Goal: Check status: Check status

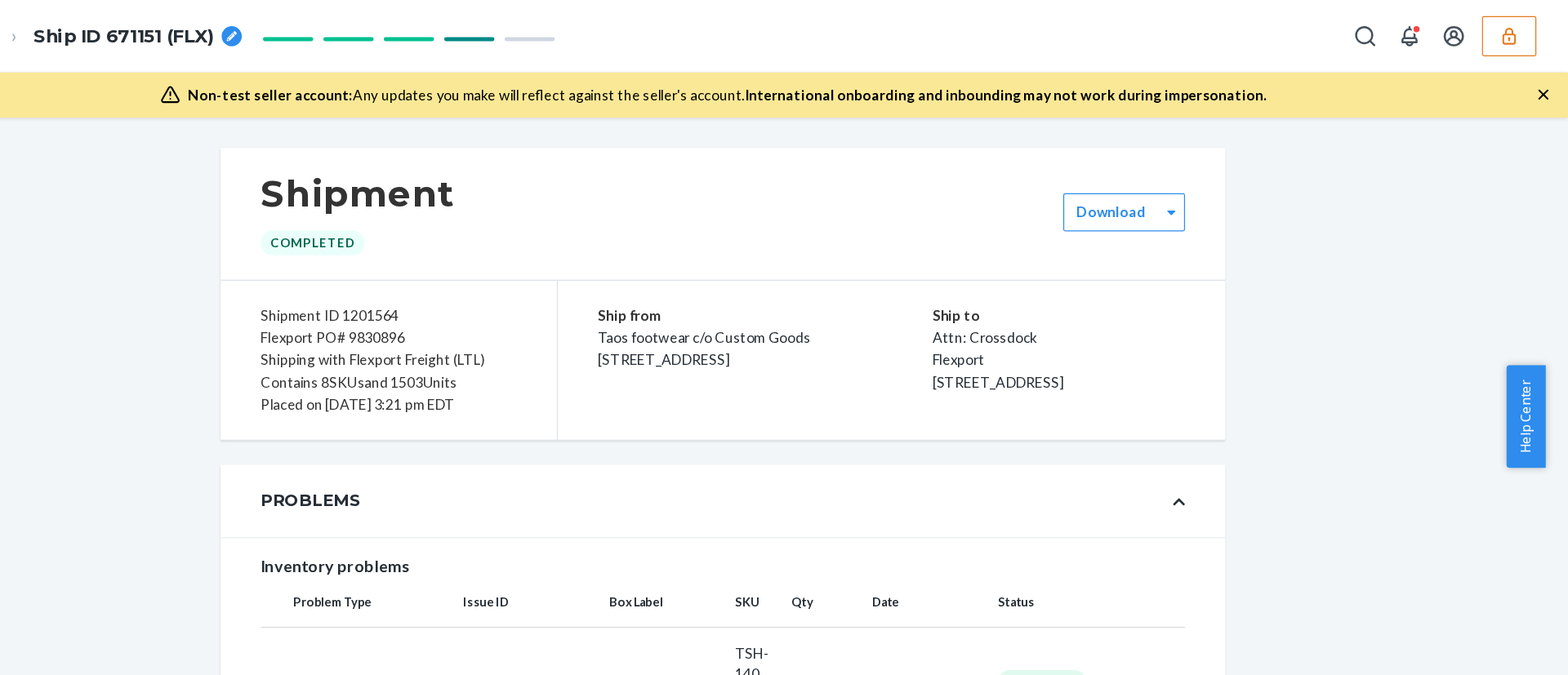
click at [1520, 32] on icon "button" at bounding box center [1519, 29] width 11 height 14
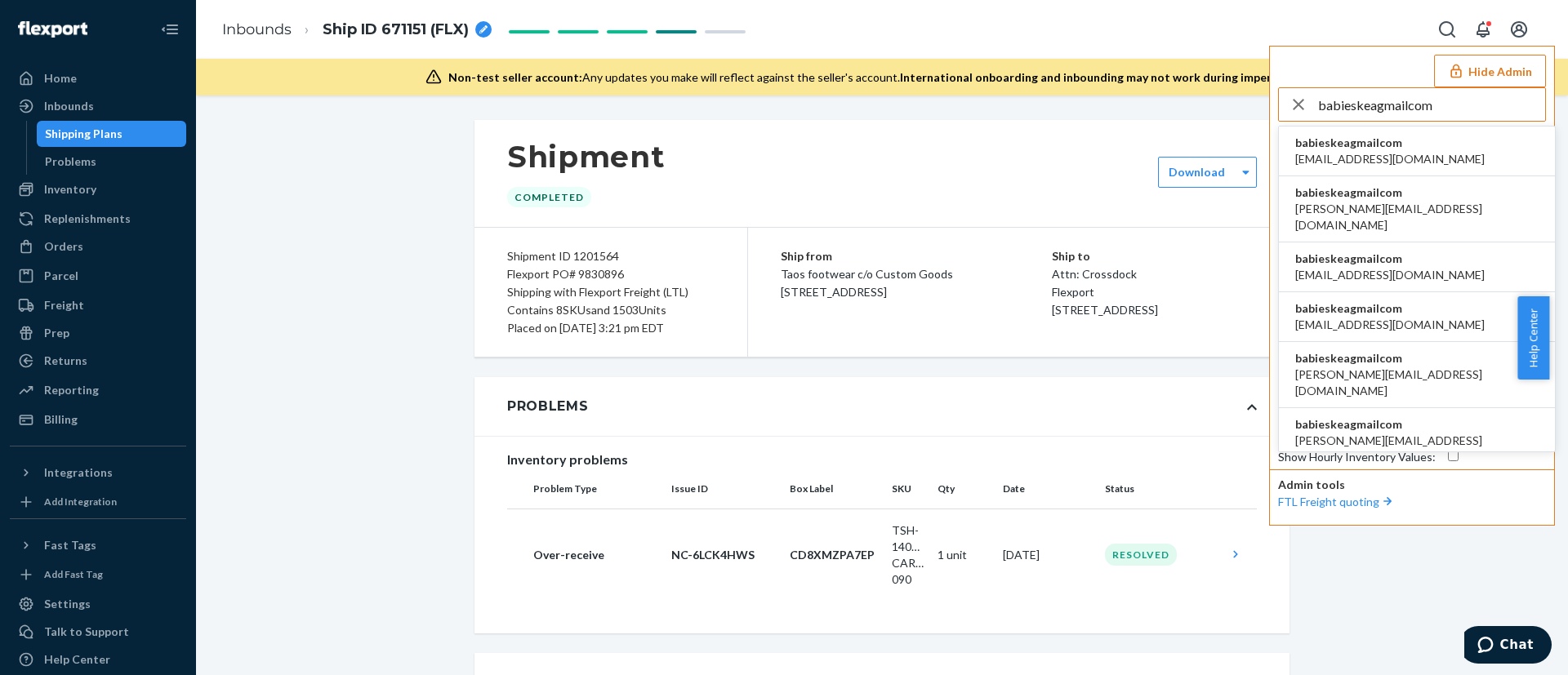
type input "babieskeagmailcom"
click at [1377, 151] on span "babieskea@gmail.com" at bounding box center [1389, 159] width 189 height 16
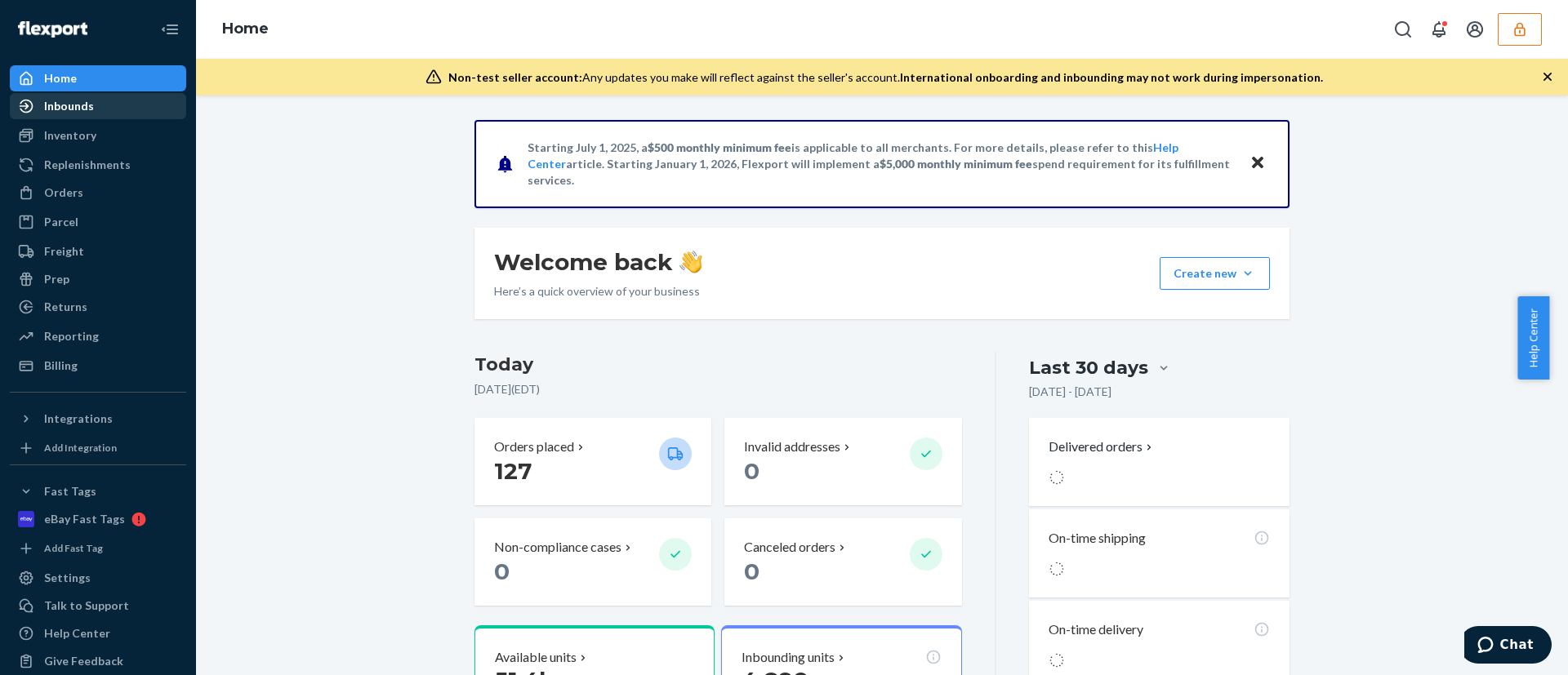
click at [84, 104] on div "Inbounds" at bounding box center [69, 105] width 50 height 16
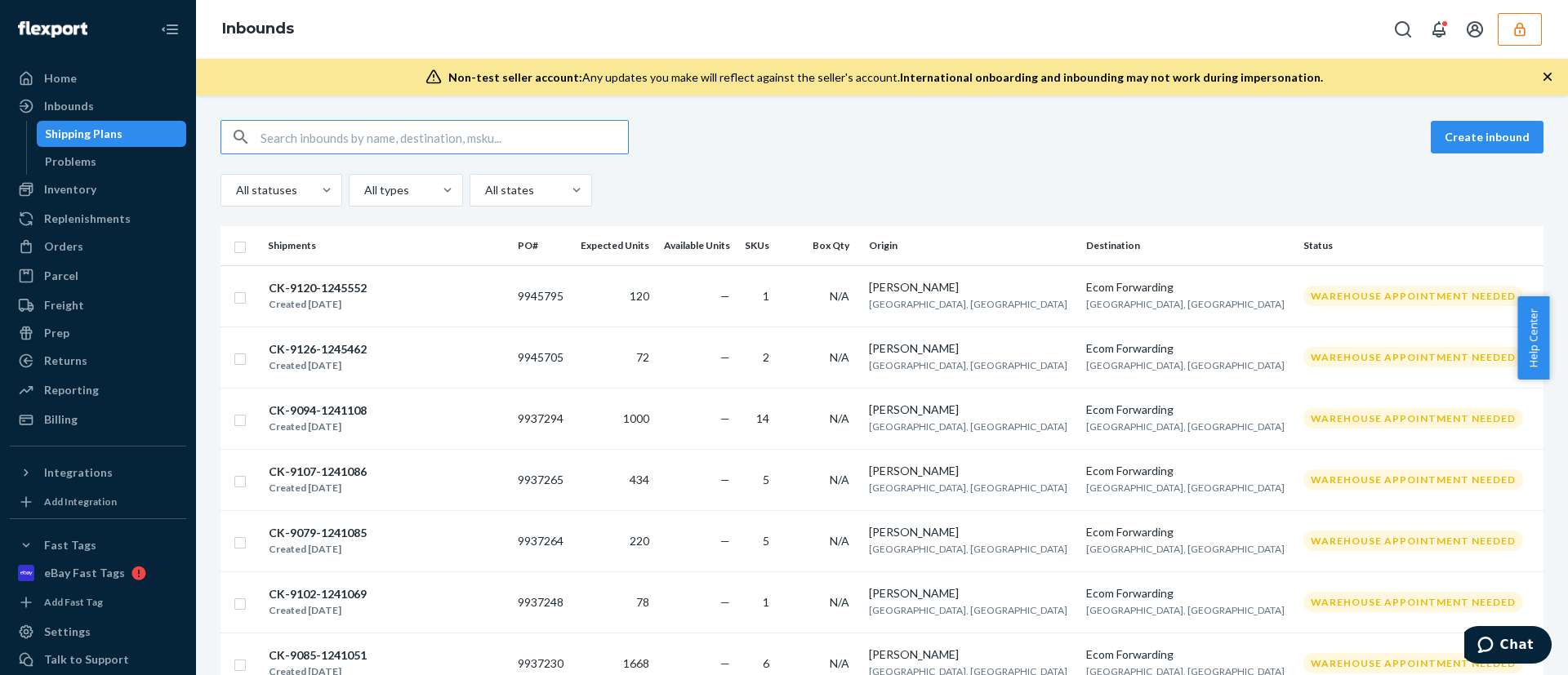
paste input "9725838"
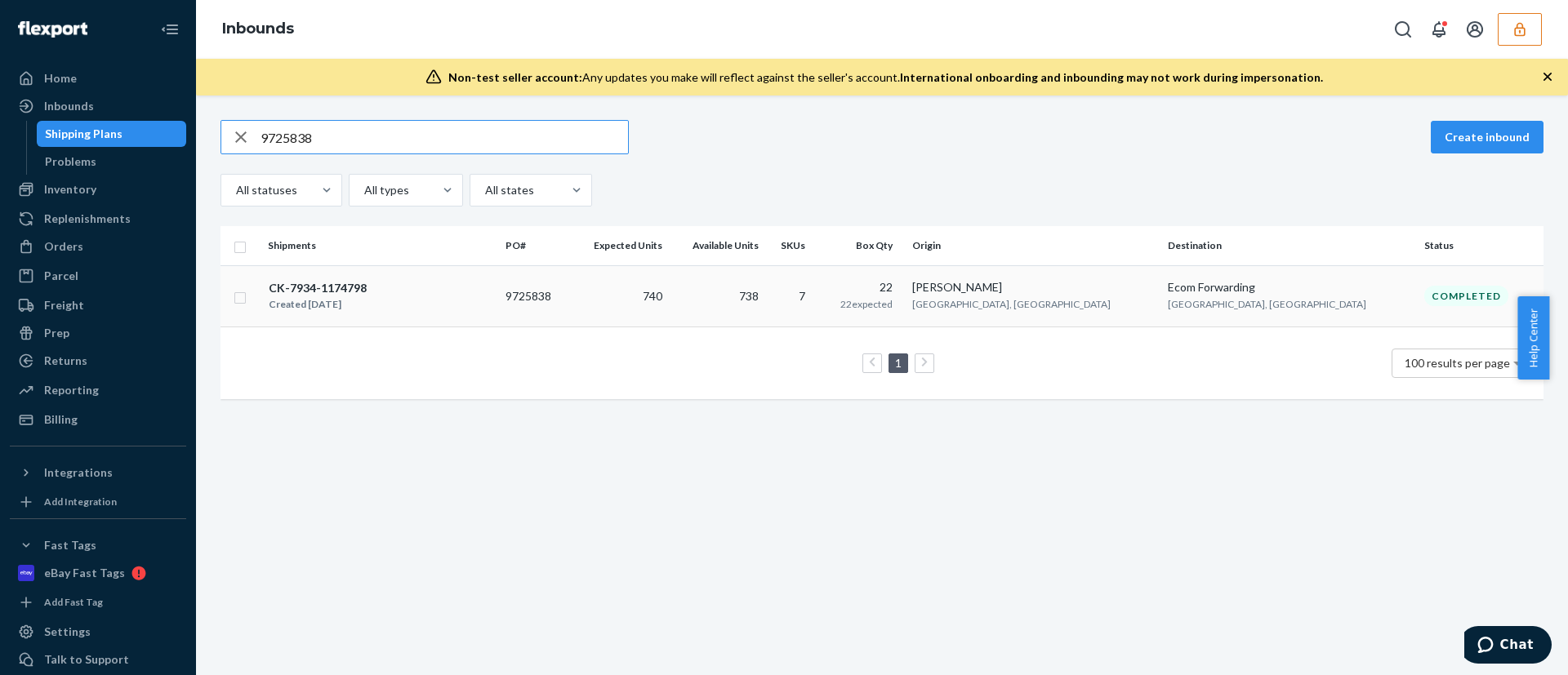
type input "9725838"
click at [818, 289] on td "7" at bounding box center [791, 296] width 53 height 61
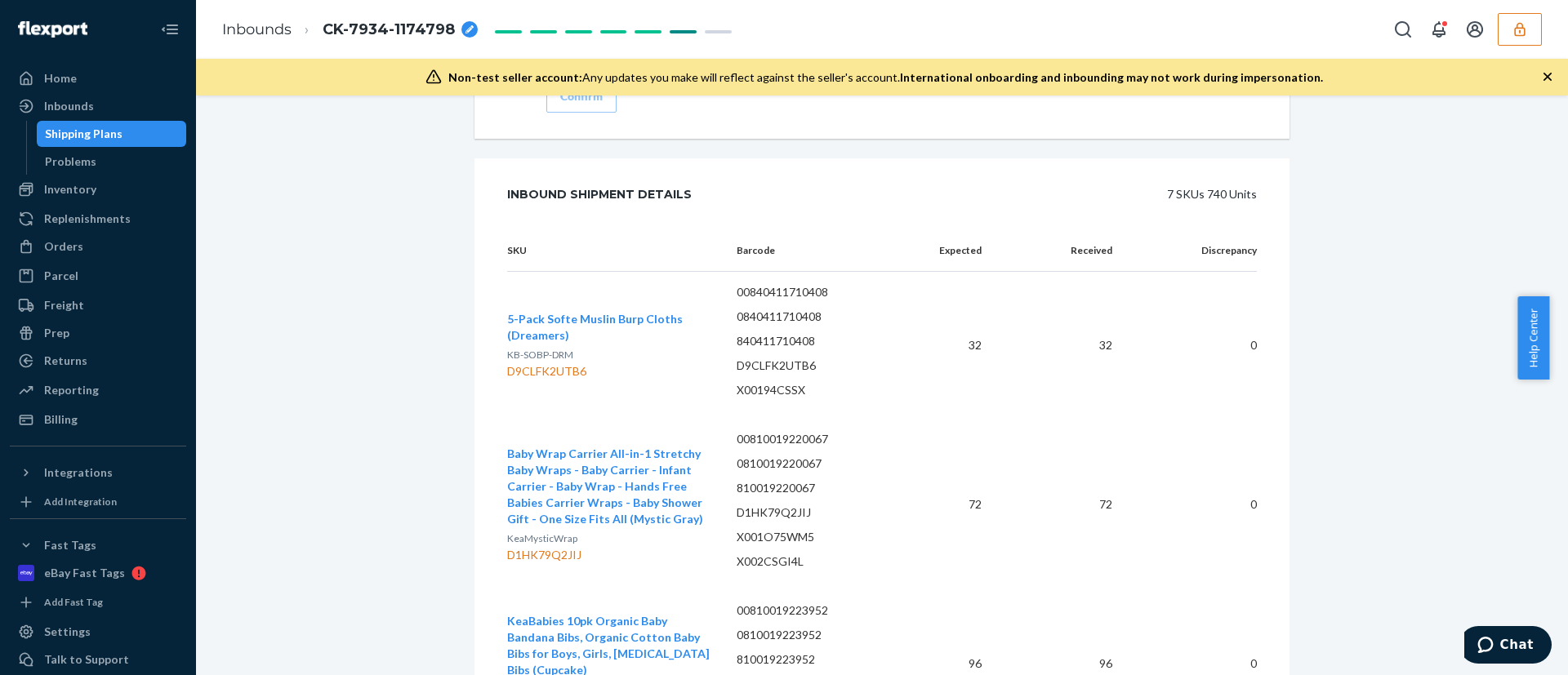
scroll to position [2235, 0]
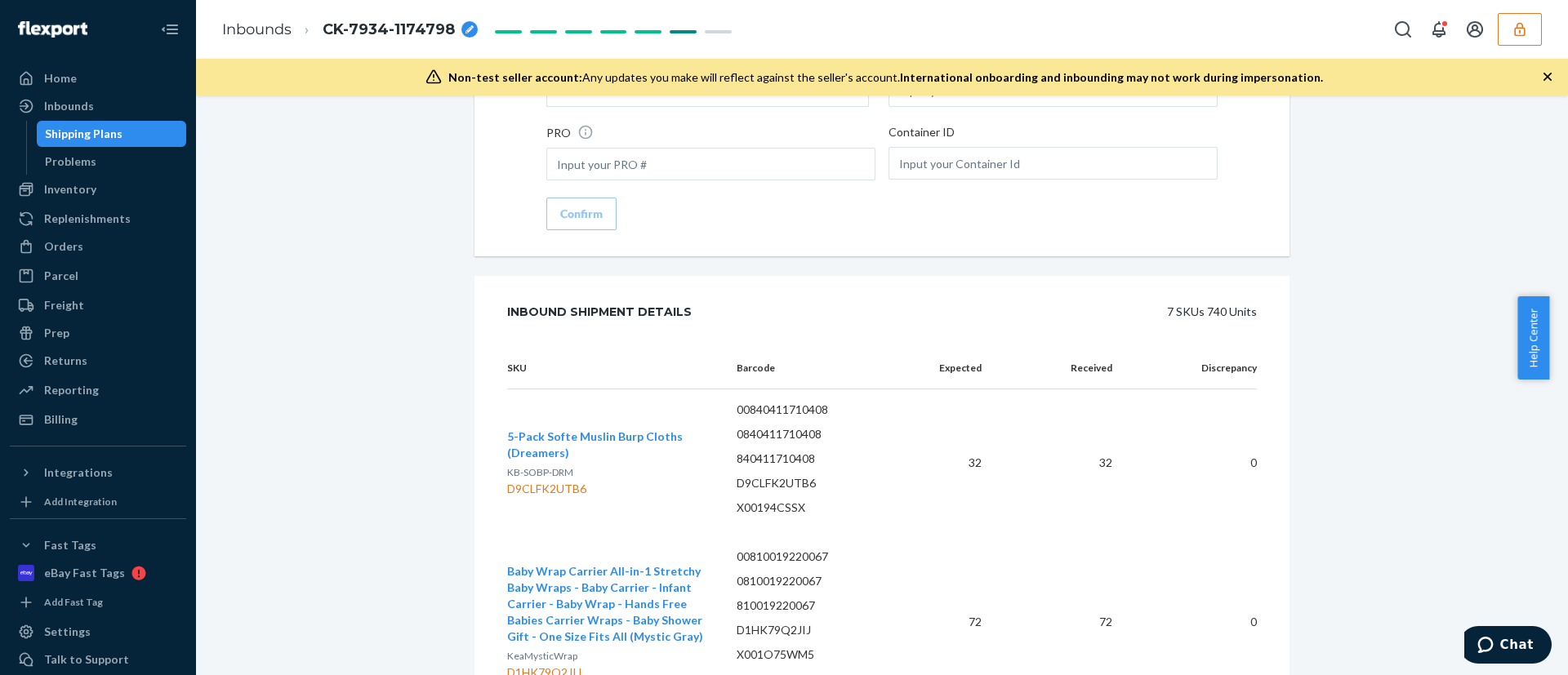
click at [1523, 21] on icon "button" at bounding box center [1519, 29] width 16 height 16
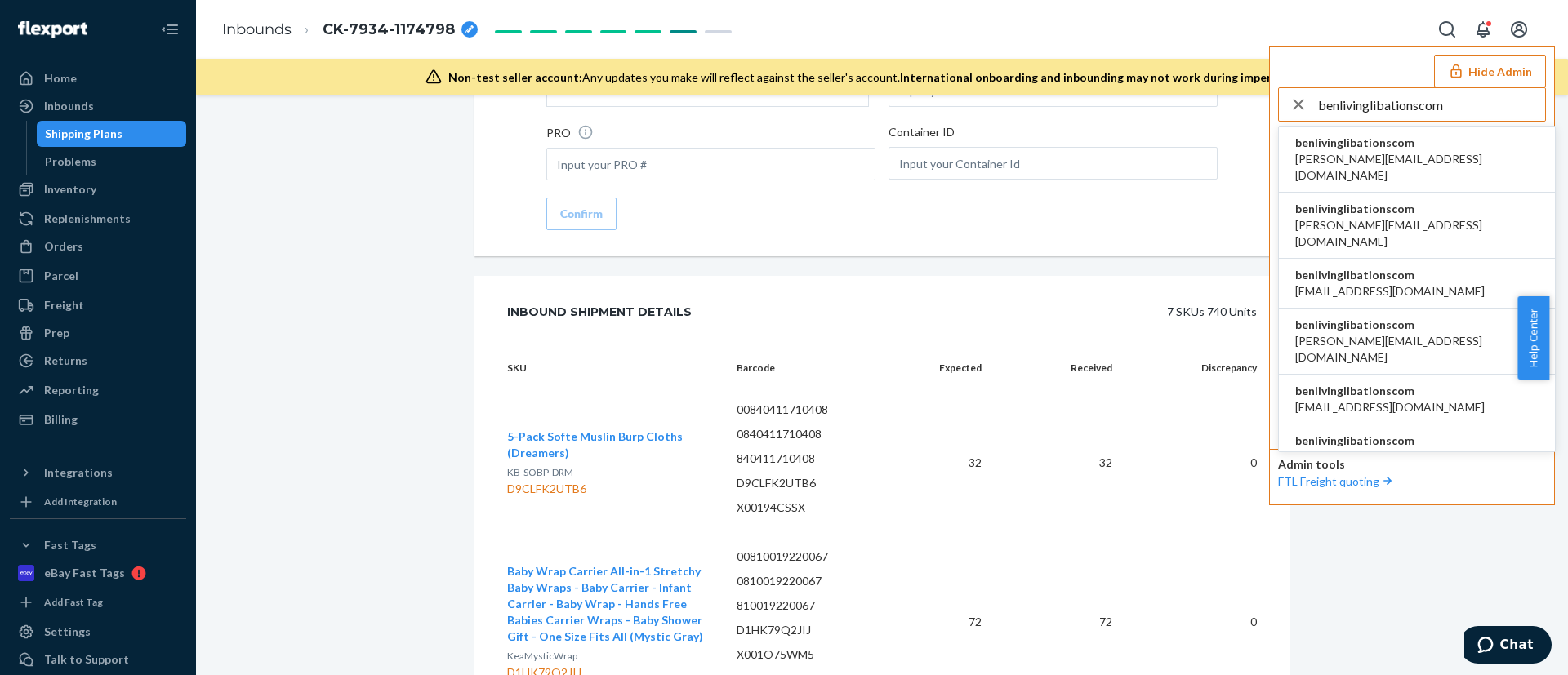
type input "benlivinglibationscom"
click at [1402, 139] on span "benlivinglibationscom" at bounding box center [1416, 143] width 244 height 16
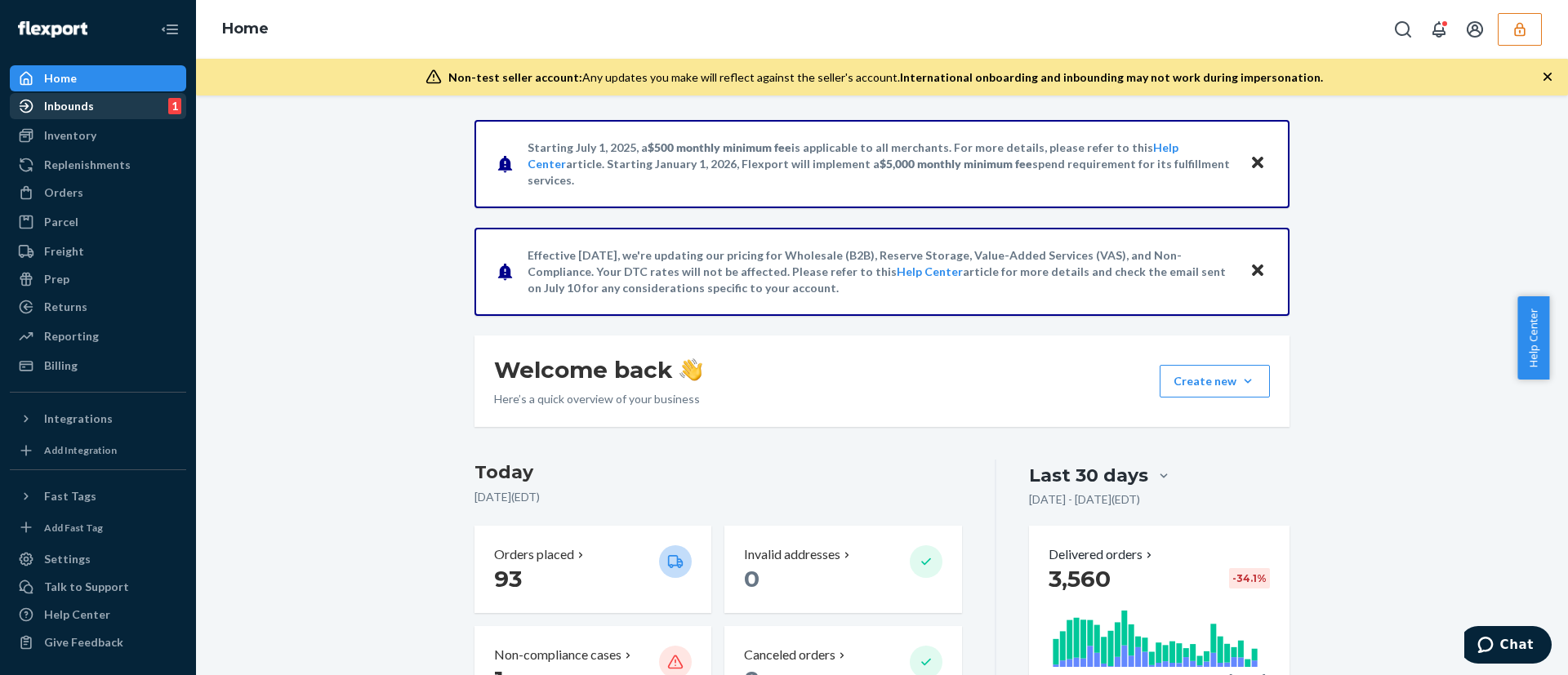
click at [104, 110] on div "Inbounds 1" at bounding box center [98, 106] width 173 height 23
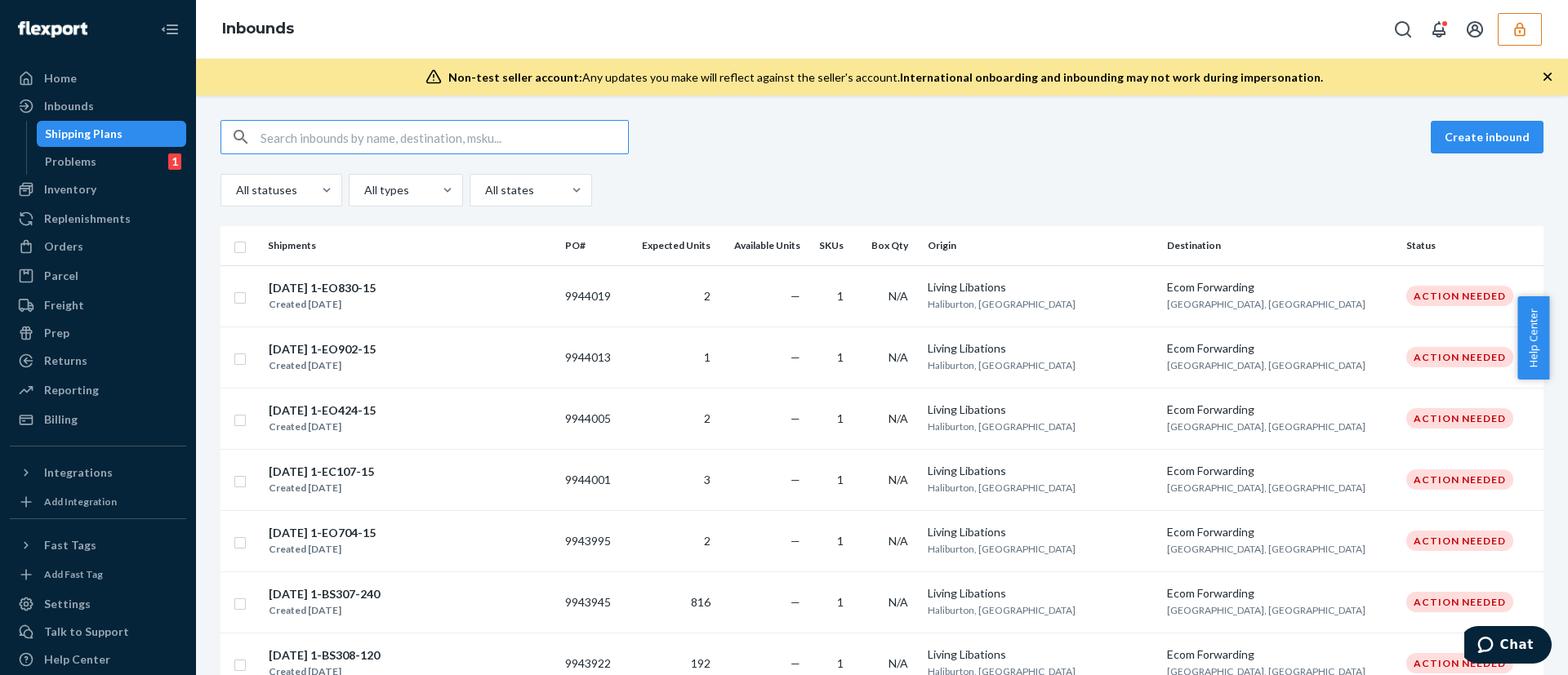
click at [1523, 25] on icon "button" at bounding box center [1519, 29] width 11 height 14
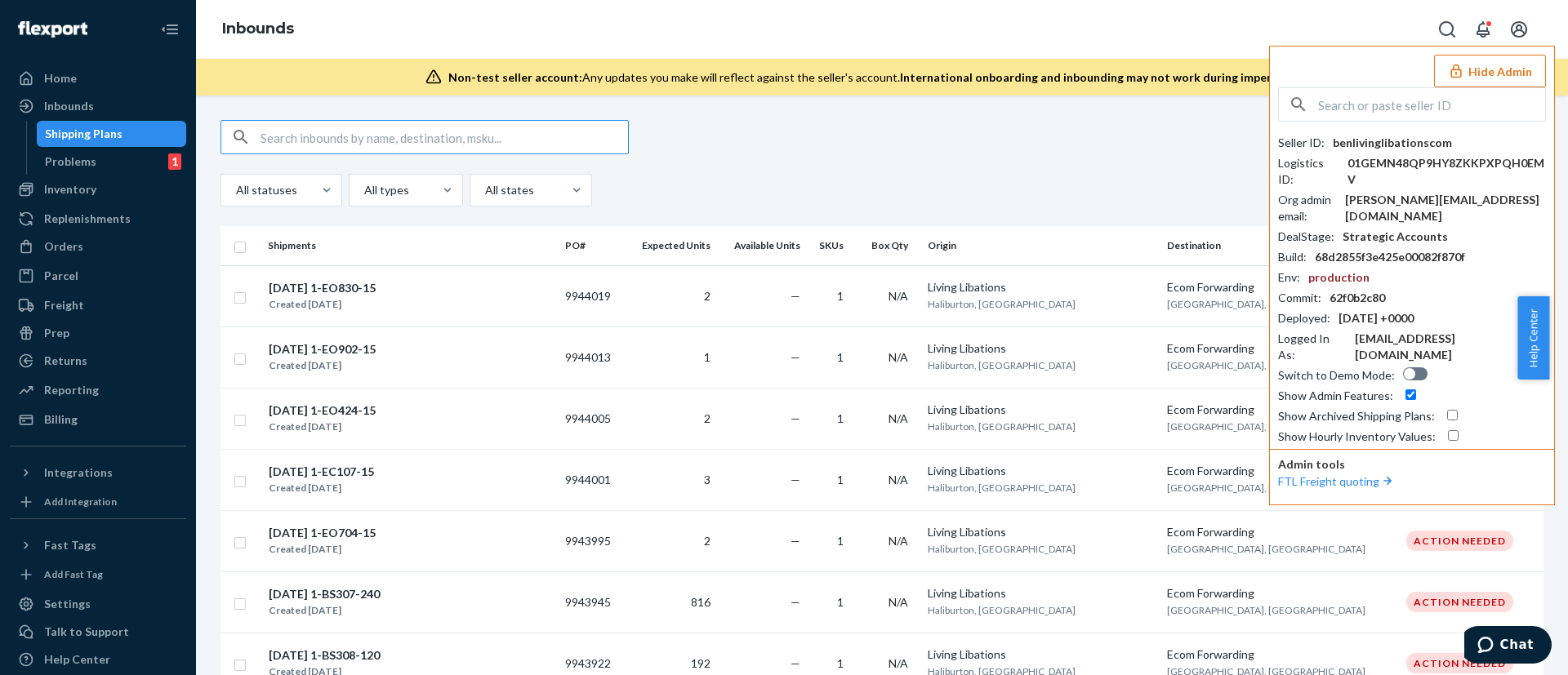
click at [448, 148] on input "text" at bounding box center [444, 137] width 368 height 32
click at [87, 92] on ul "Home Inbounds Shipping Plans Problems 1 Inventory Products Branded Packaging Re…" at bounding box center [98, 249] width 177 height 368
click at [84, 104] on div "Inbounds" at bounding box center [69, 105] width 50 height 16
click at [433, 129] on input "text" at bounding box center [444, 137] width 368 height 32
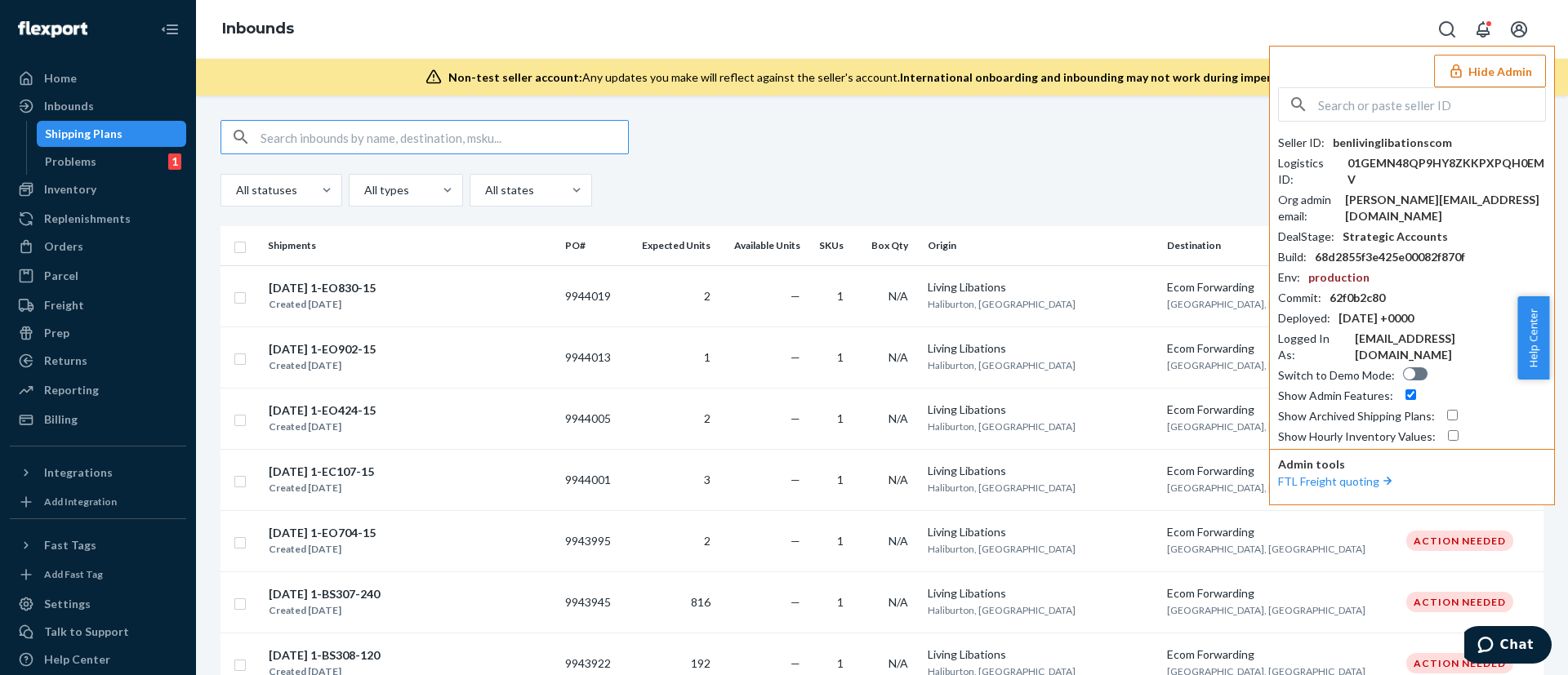
paste input "9680190"
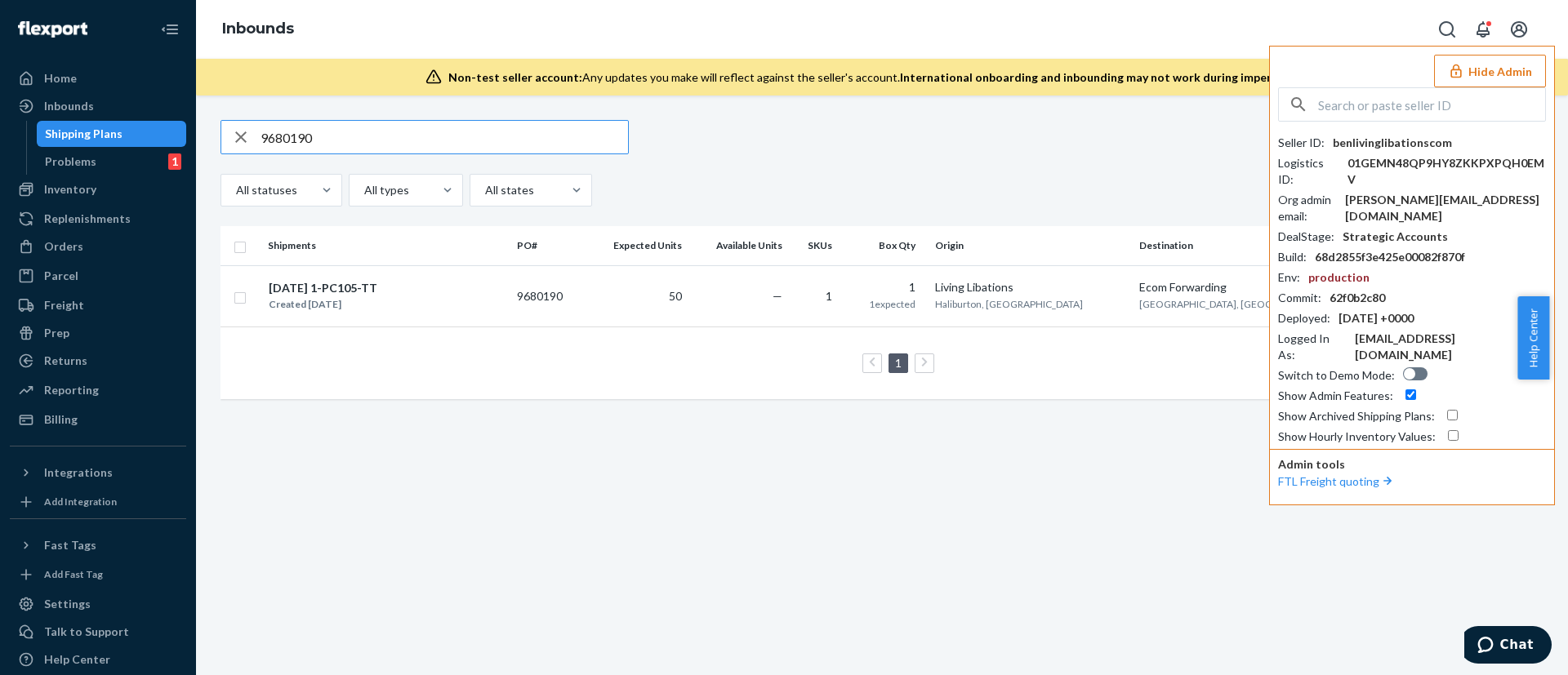
click at [390, 141] on input "9680190" at bounding box center [444, 137] width 368 height 32
paste input "763927"
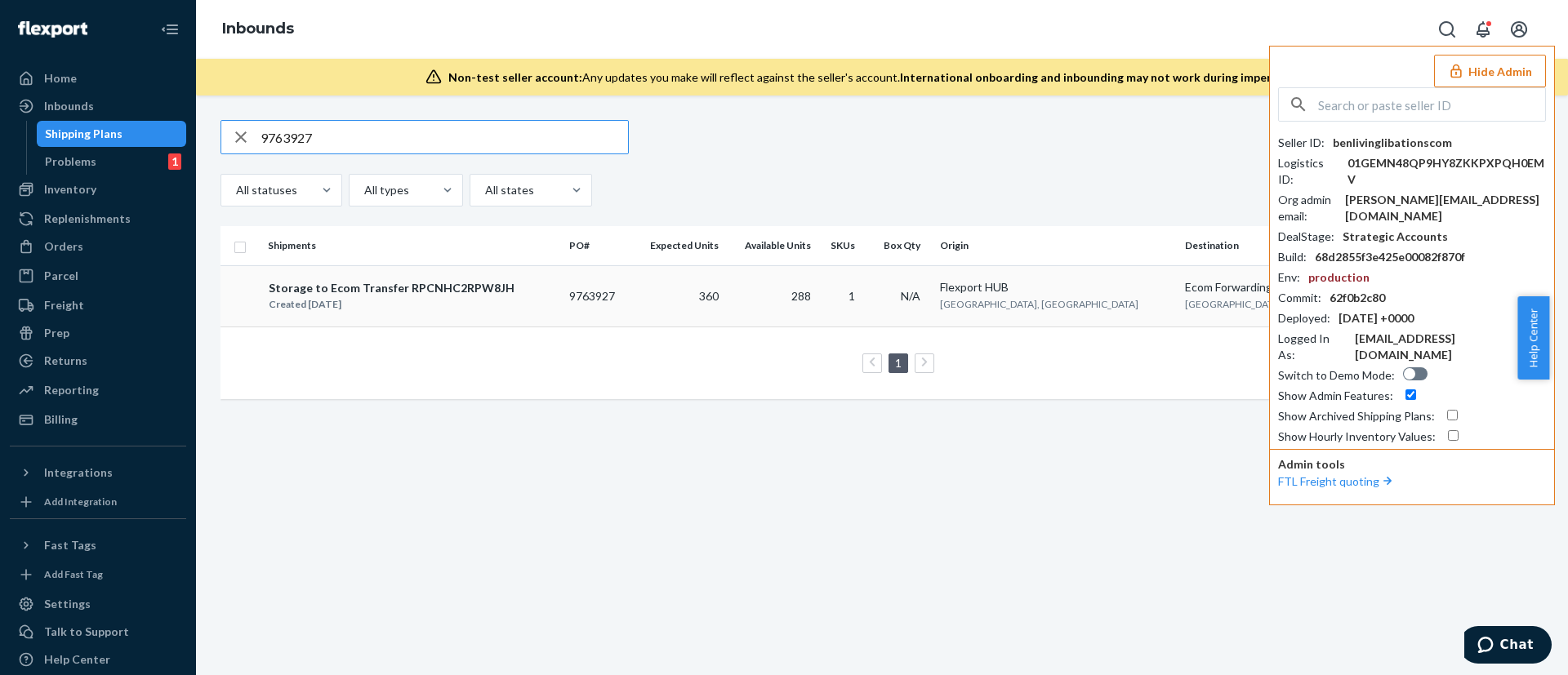
type input "9763927"
click at [631, 323] on td "9763927" at bounding box center [597, 296] width 68 height 61
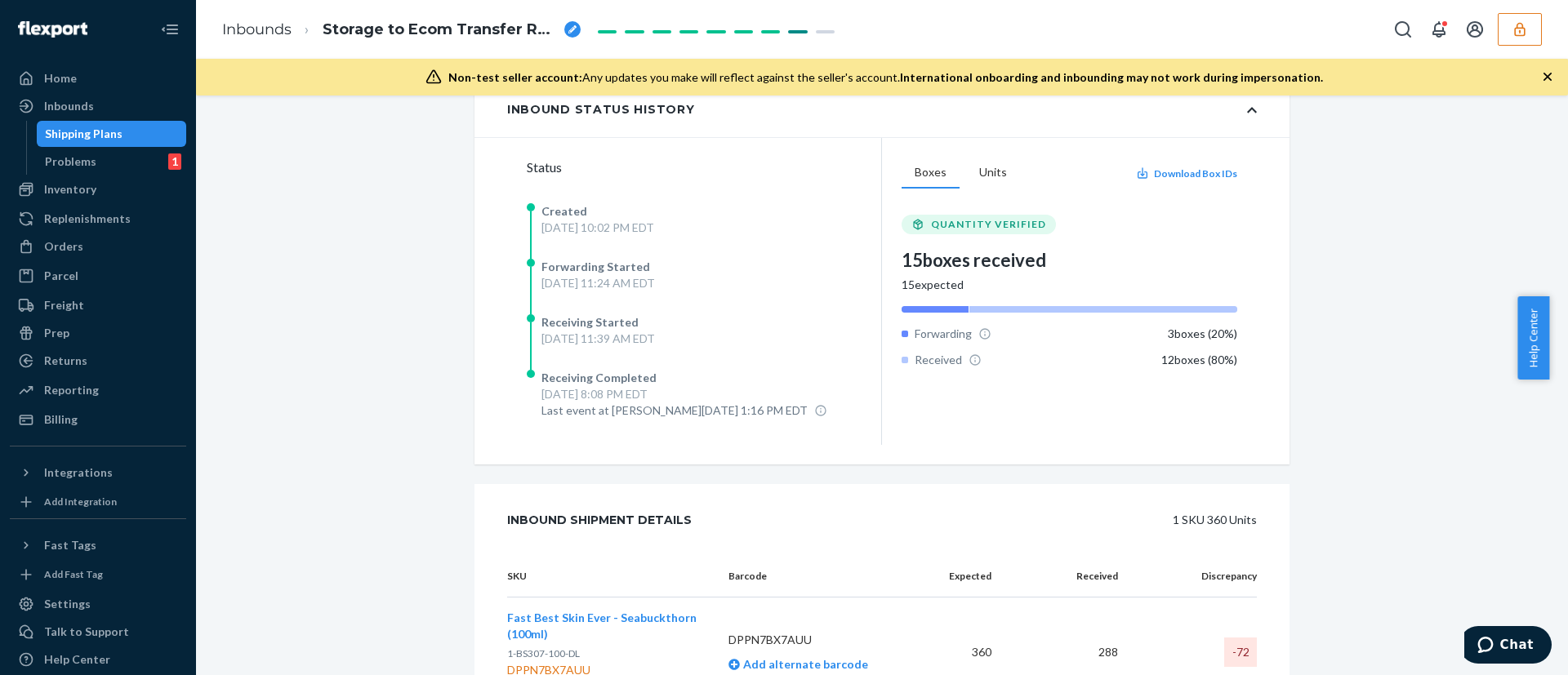
scroll to position [399, 0]
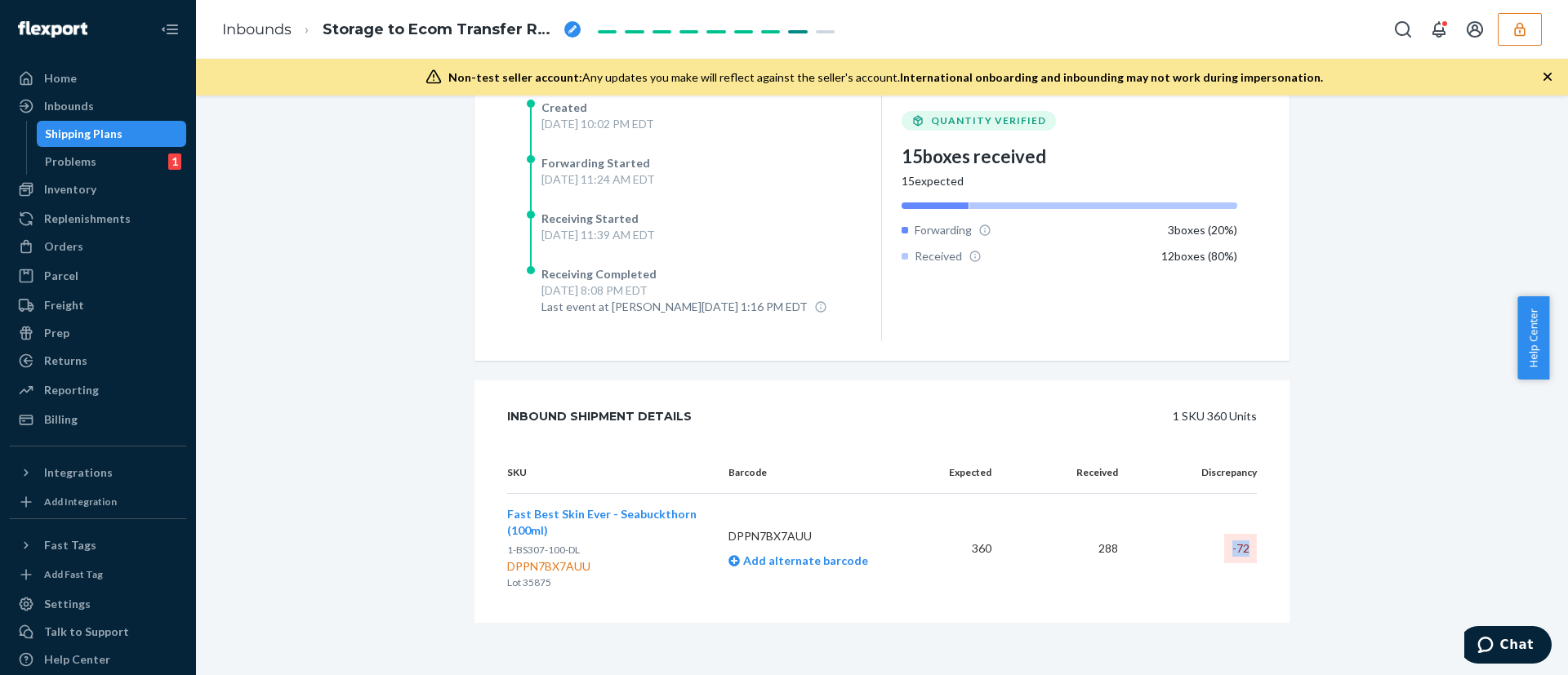
drag, startPoint x: 1212, startPoint y: 559, endPoint x: 1238, endPoint y: 543, distance: 30.5
click at [1238, 543] on td "-72" at bounding box center [1194, 549] width 126 height 110
click at [1238, 543] on div "-72" at bounding box center [1240, 548] width 32 height 30
click at [104, 105] on div "Inbounds" at bounding box center [98, 106] width 173 height 23
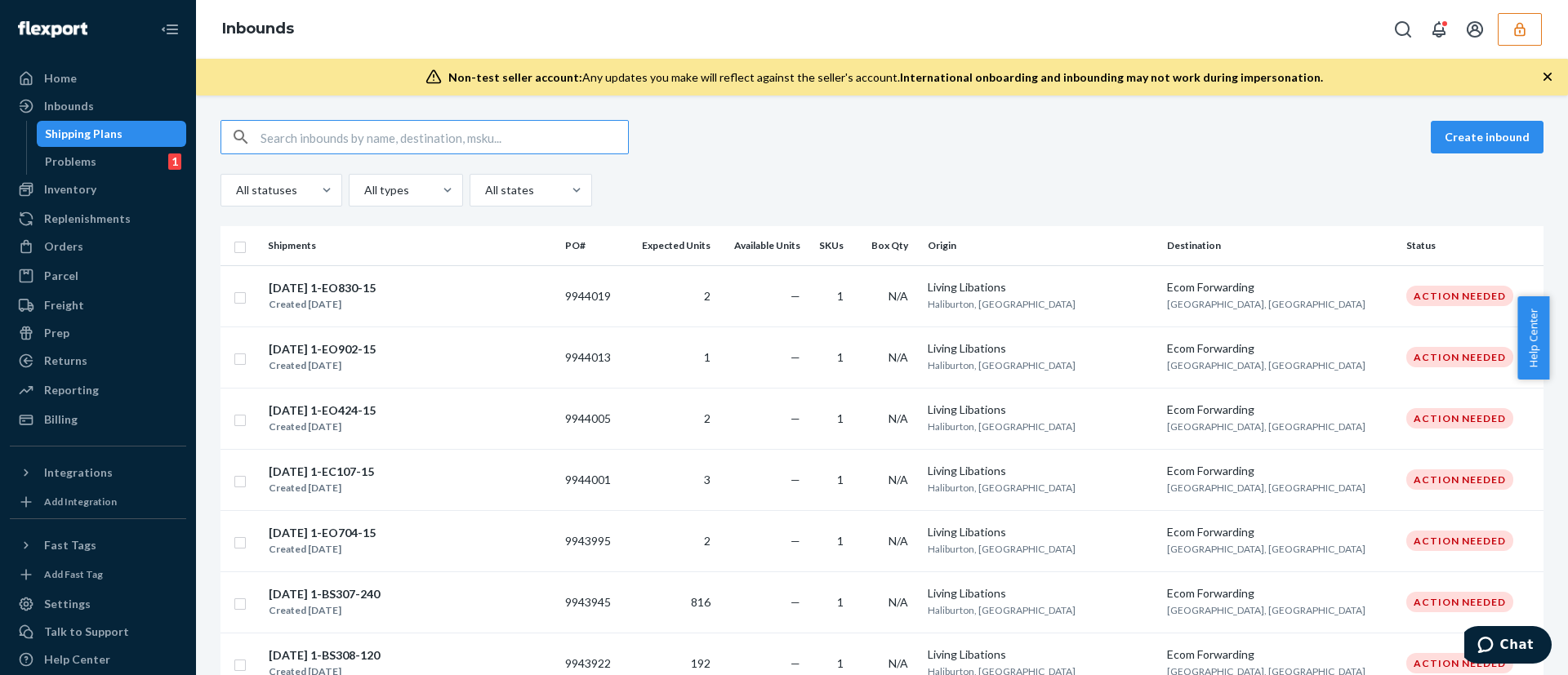
click at [431, 132] on input "text" at bounding box center [444, 137] width 368 height 32
click at [431, 132] on input "9763927" at bounding box center [444, 137] width 368 height 32
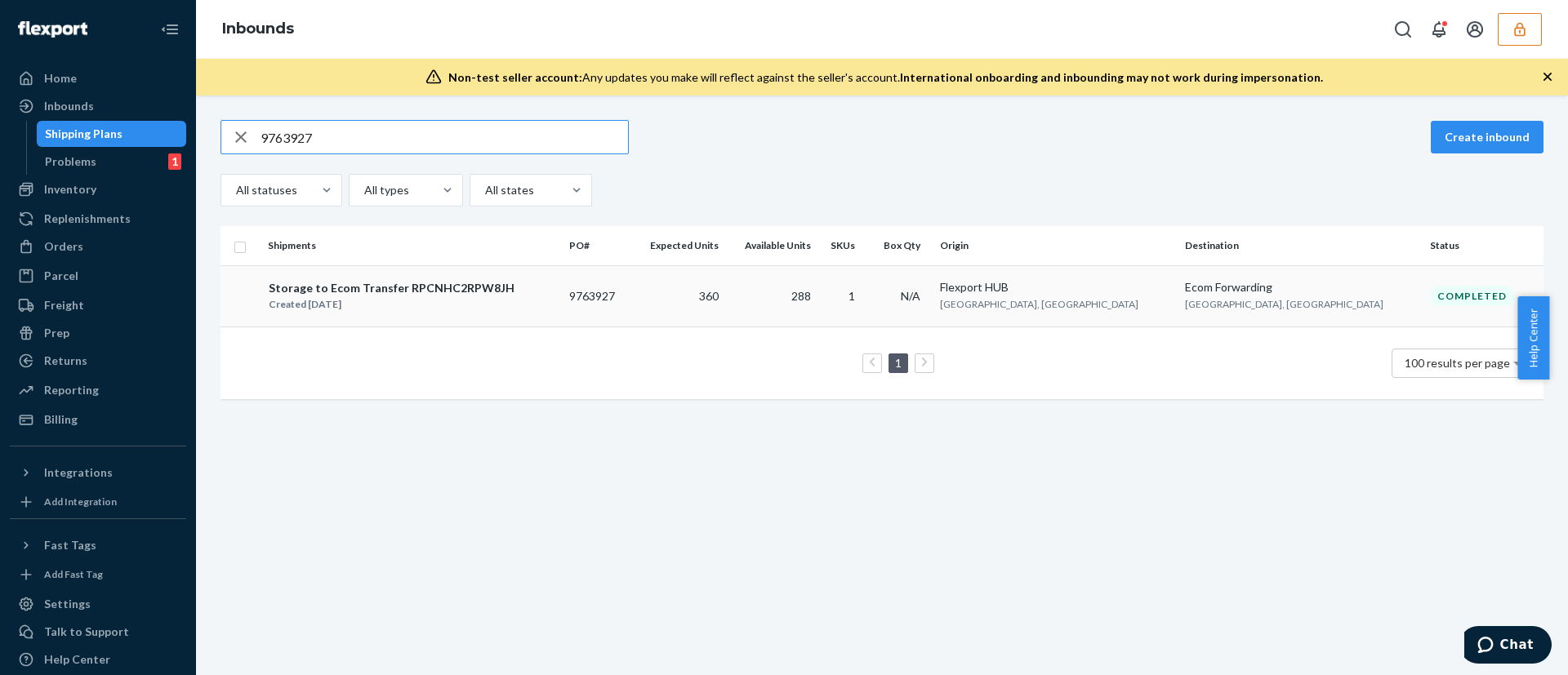
type input "9763927"
click at [817, 278] on td "288" at bounding box center [771, 296] width 92 height 61
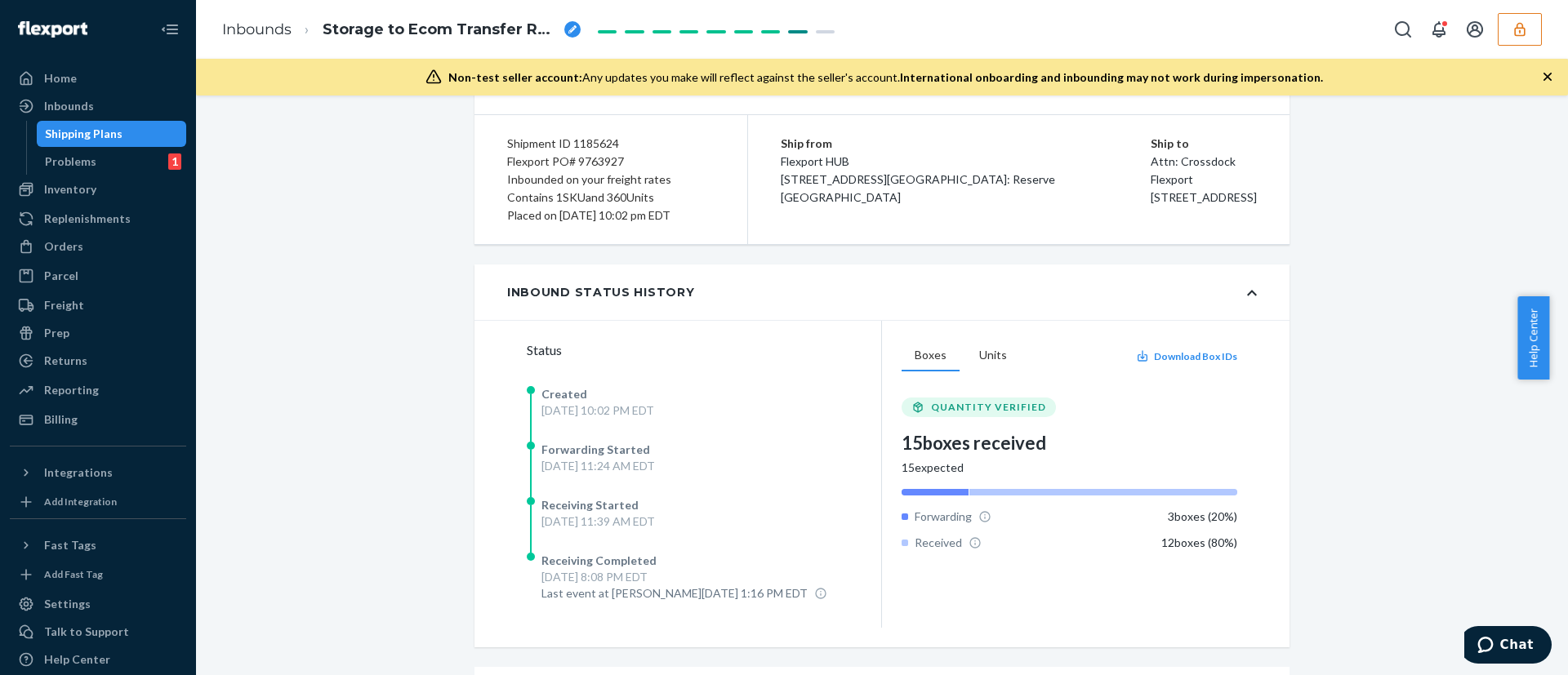
scroll to position [399, 0]
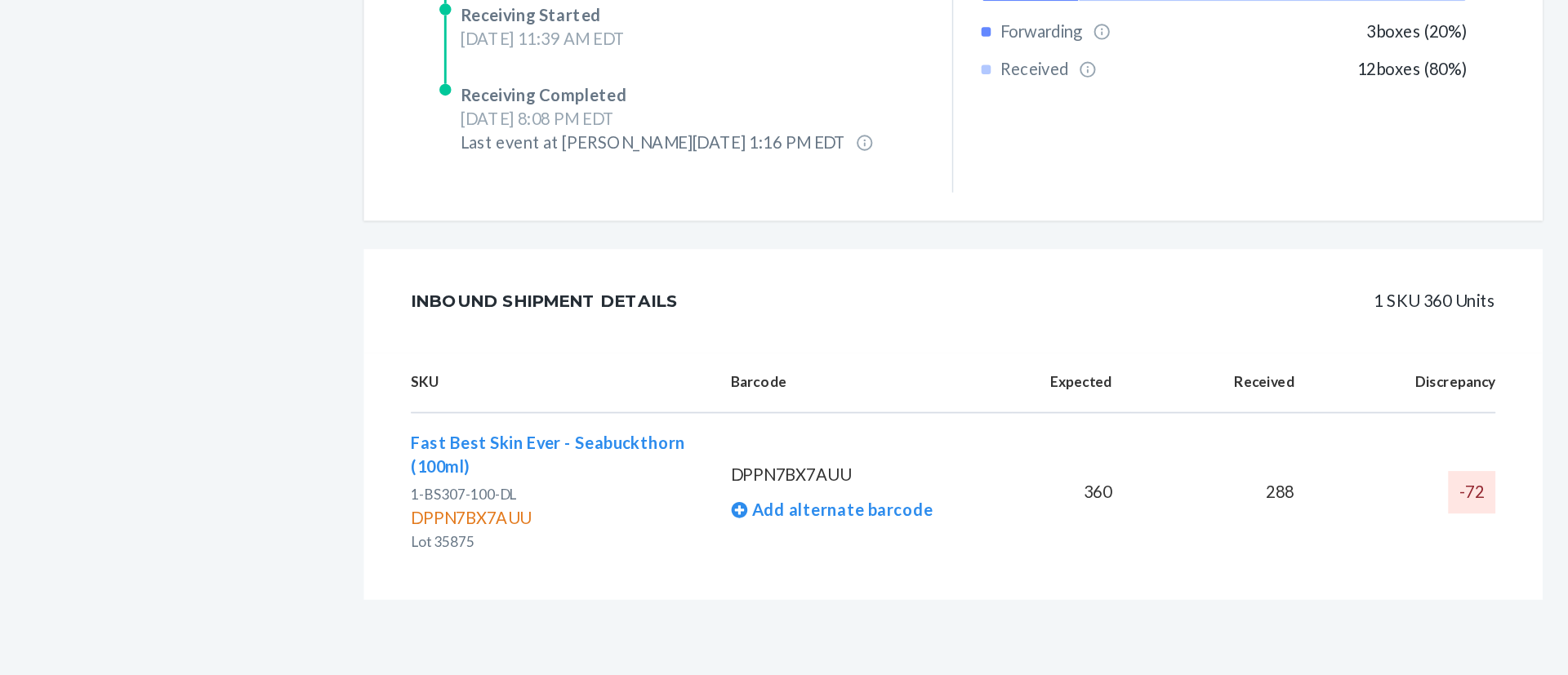
click at [608, 515] on span "Fast Best Skin Ever - Seabuckthorn (100ml)" at bounding box center [601, 522] width 189 height 31
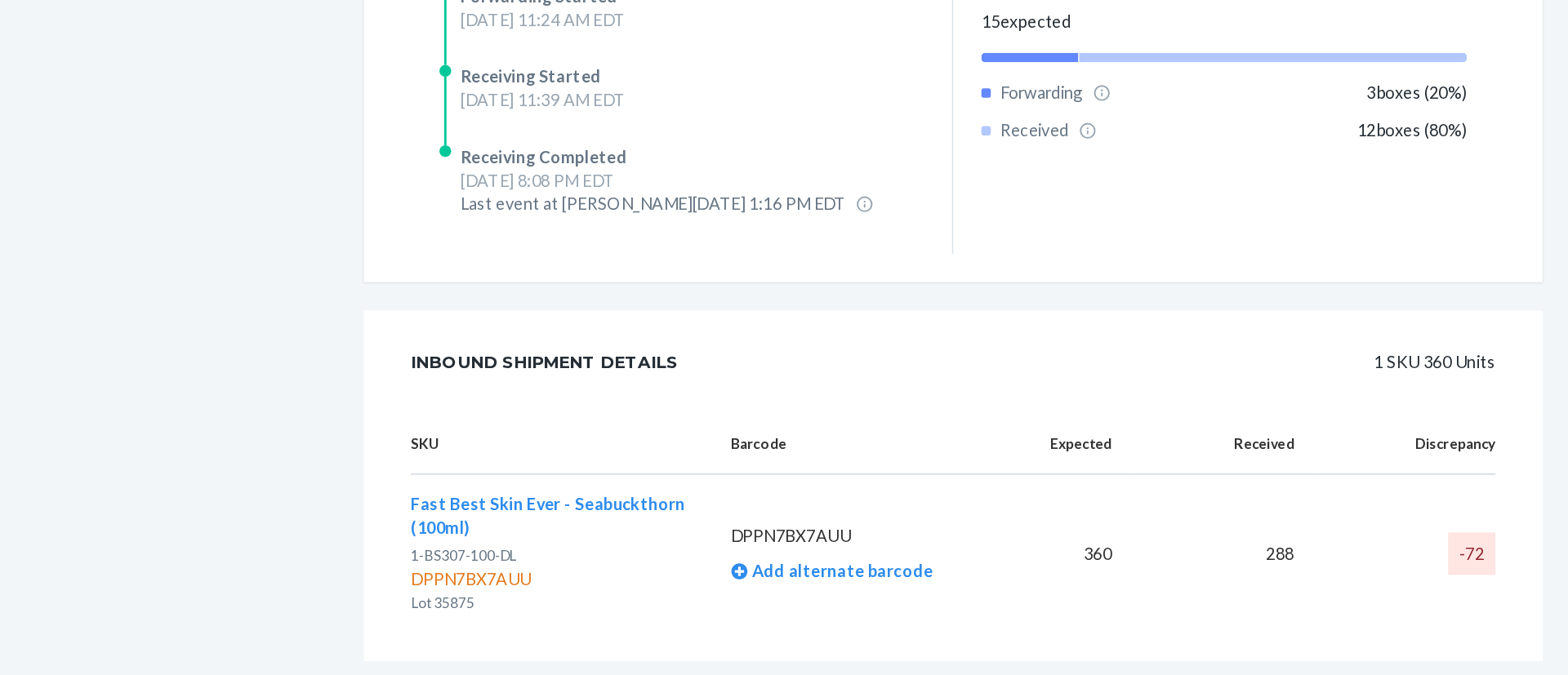
scroll to position [399, 0]
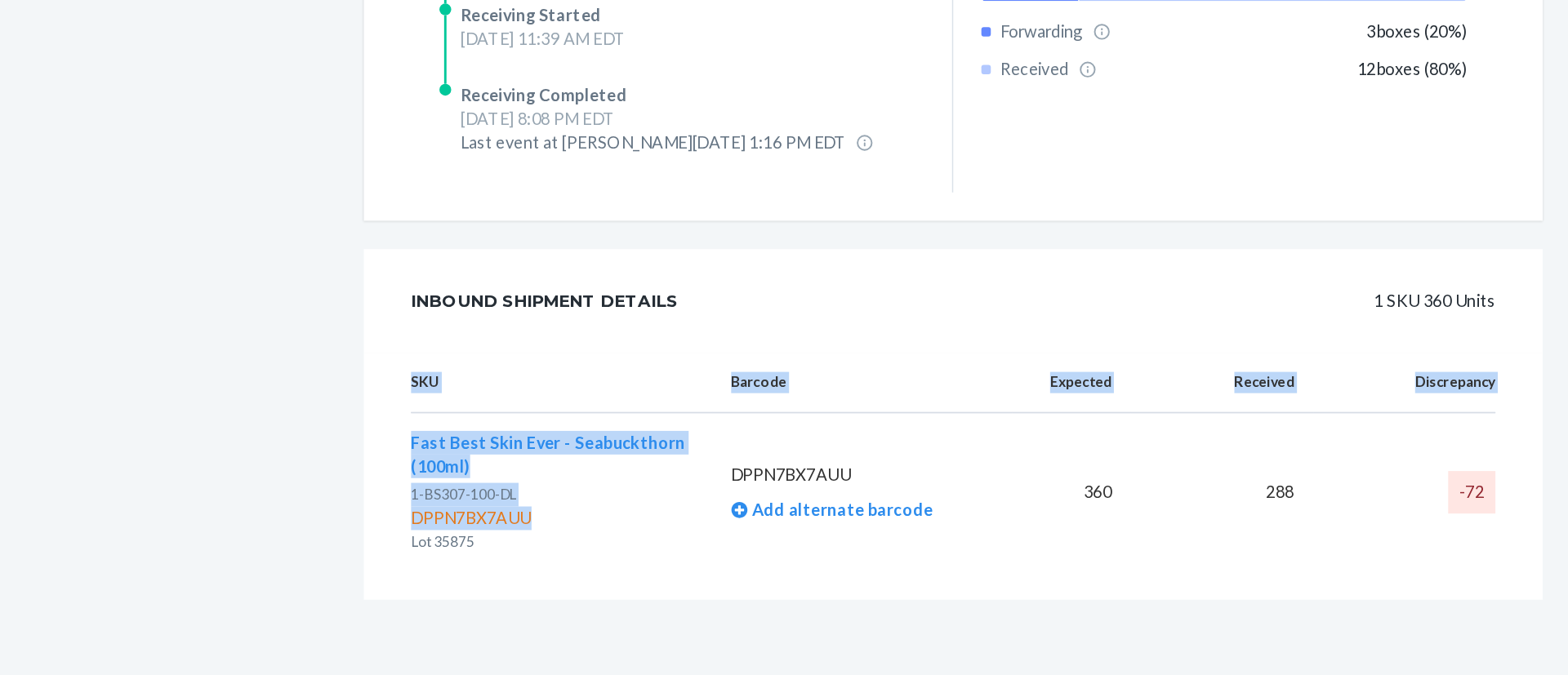
drag, startPoint x: 495, startPoint y: 564, endPoint x: 587, endPoint y: 564, distance: 92.0
click at [587, 564] on div "SKU Barcode Expected Received Discrepancy Fast Best Skin Ever - Seabuckthorn (1…" at bounding box center [882, 537] width 815 height 171
drag, startPoint x: 587, startPoint y: 564, endPoint x: 497, endPoint y: 564, distance: 90.0
click at [497, 564] on div "SKU Barcode Expected Received Discrepancy Fast Best Skin Ever - Seabuckthorn (1…" at bounding box center [882, 537] width 815 height 171
drag, startPoint x: 495, startPoint y: 568, endPoint x: 605, endPoint y: 564, distance: 110.1
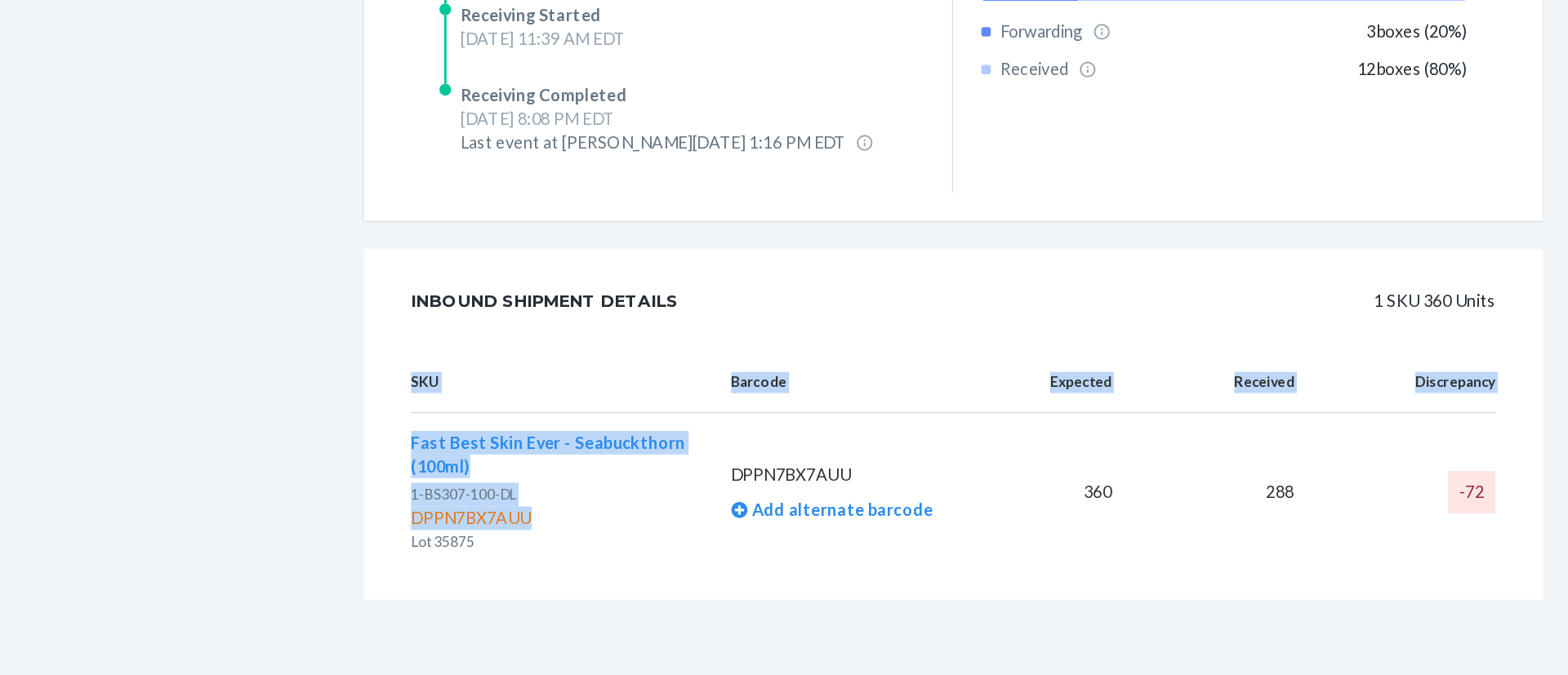
click at [605, 564] on div "SKU Barcode Expected Received Discrepancy Fast Best Skin Ever - Seabuckthorn (1…" at bounding box center [882, 537] width 815 height 171
click at [605, 564] on div "DPPN7BX7AUU" at bounding box center [604, 566] width 195 height 16
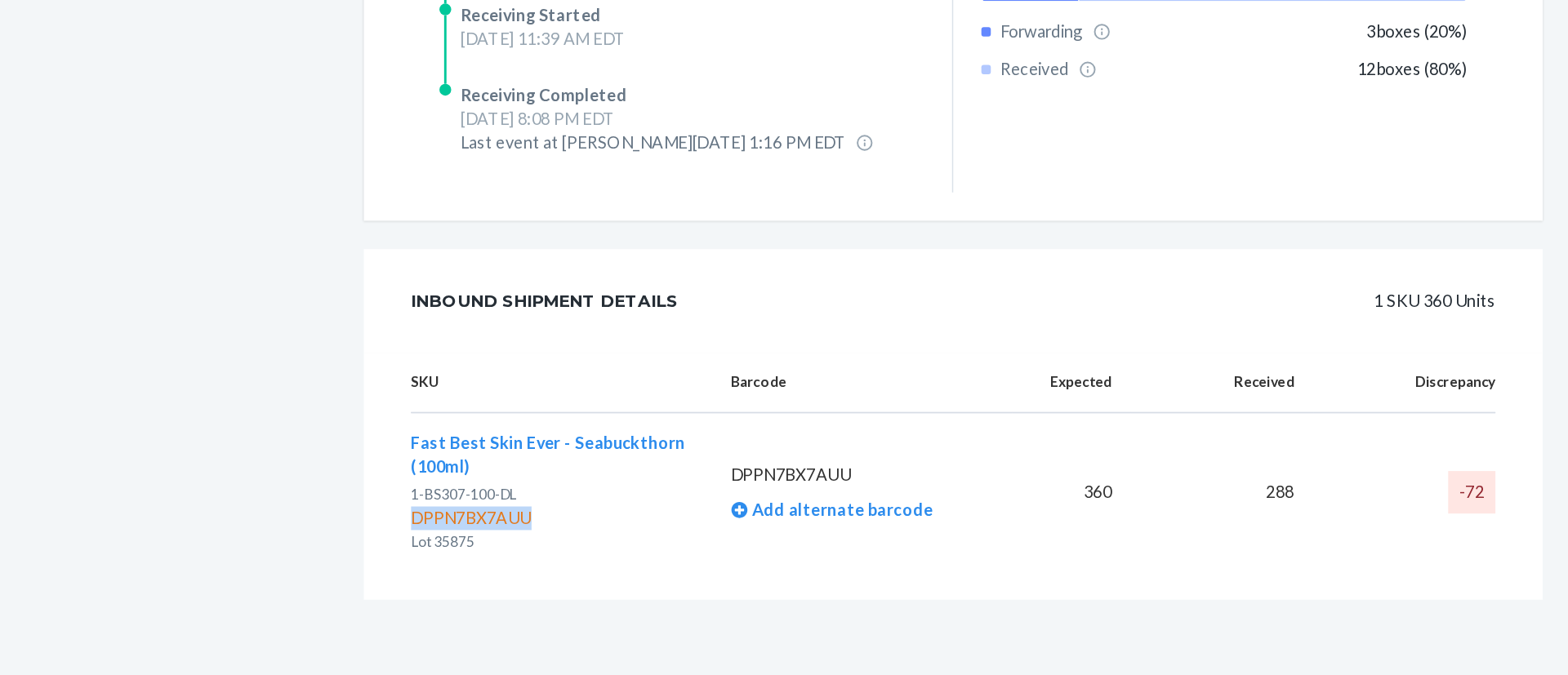
drag, startPoint x: 582, startPoint y: 565, endPoint x: 499, endPoint y: 568, distance: 83.1
click at [507, 568] on div "DPPN7BX7AUU" at bounding box center [604, 566] width 195 height 16
copy div "DPPN7BX7AUU"
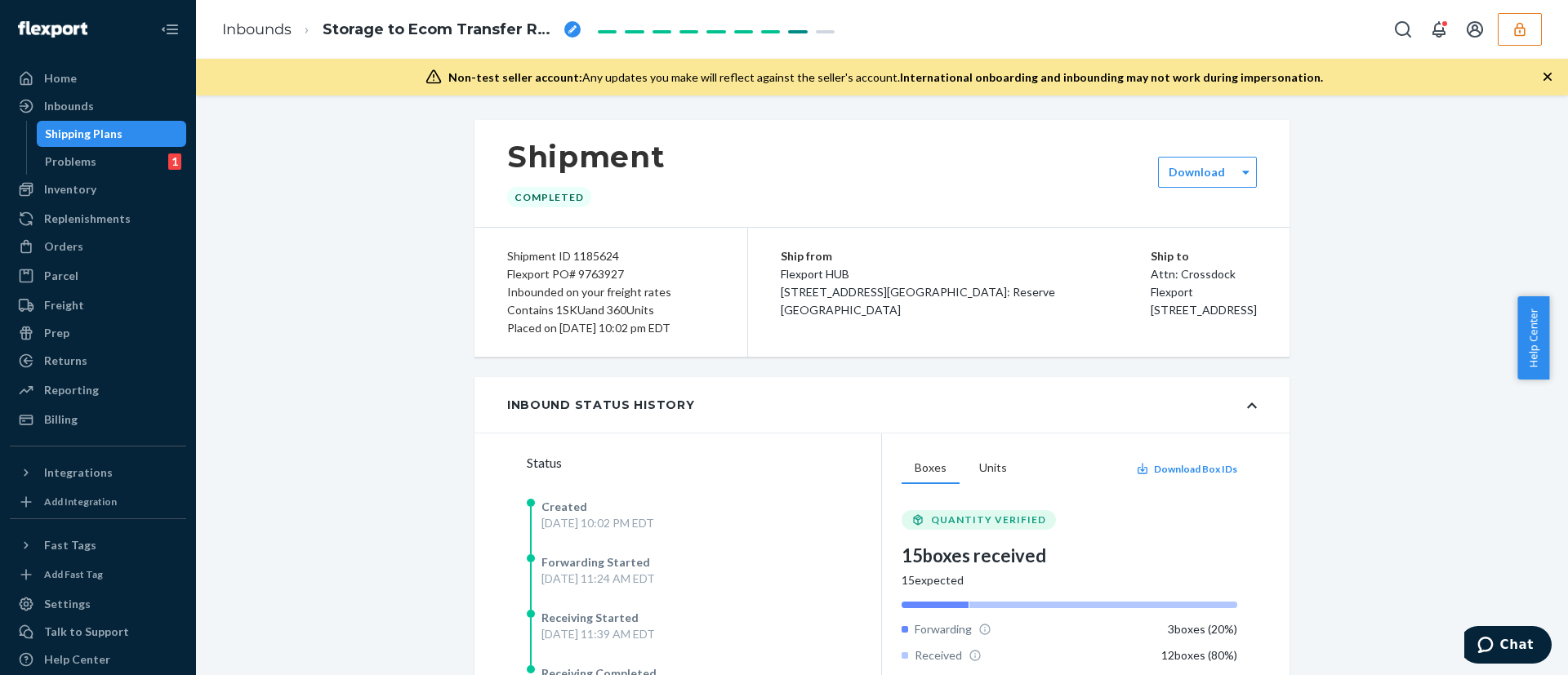
scroll to position [399, 0]
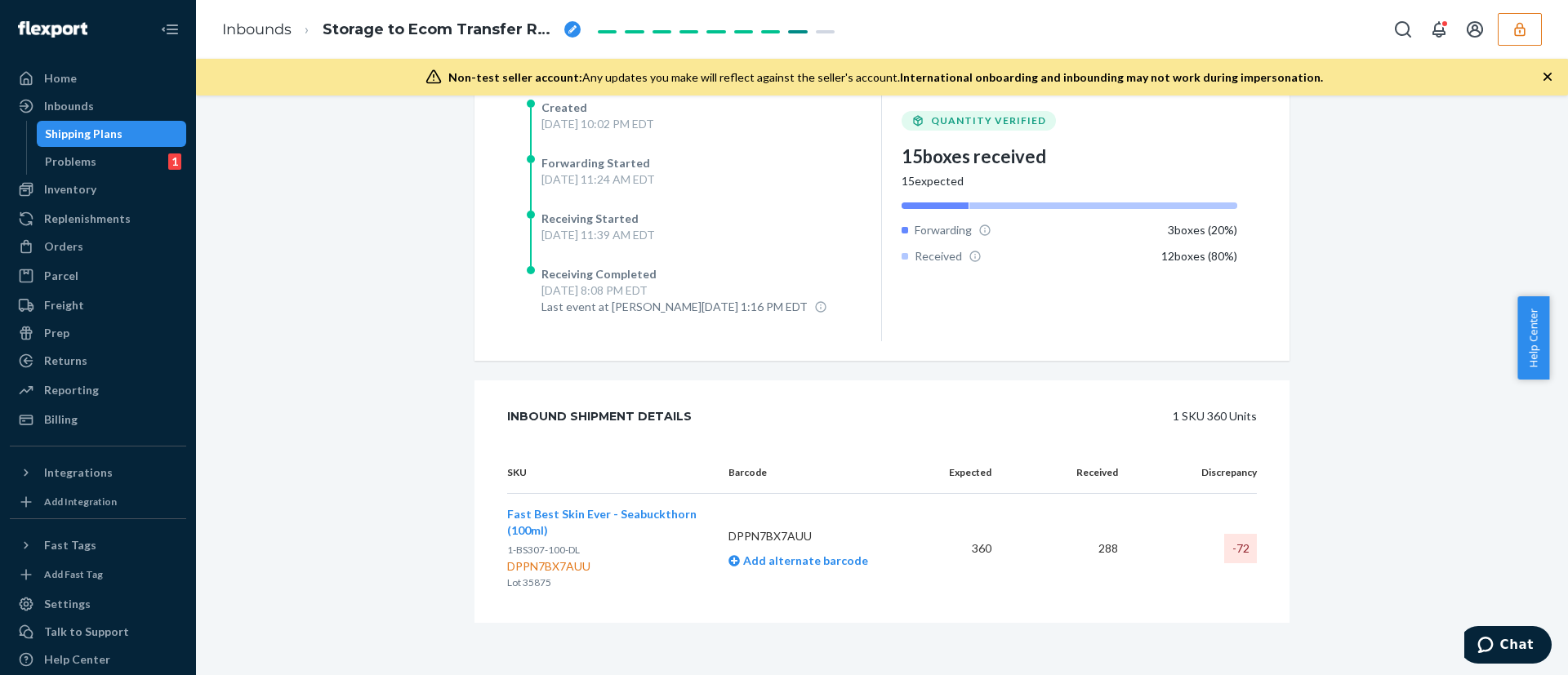
click at [638, 519] on span "Fast Best Skin Ever - Seabuckthorn (100ml)" at bounding box center [601, 522] width 189 height 31
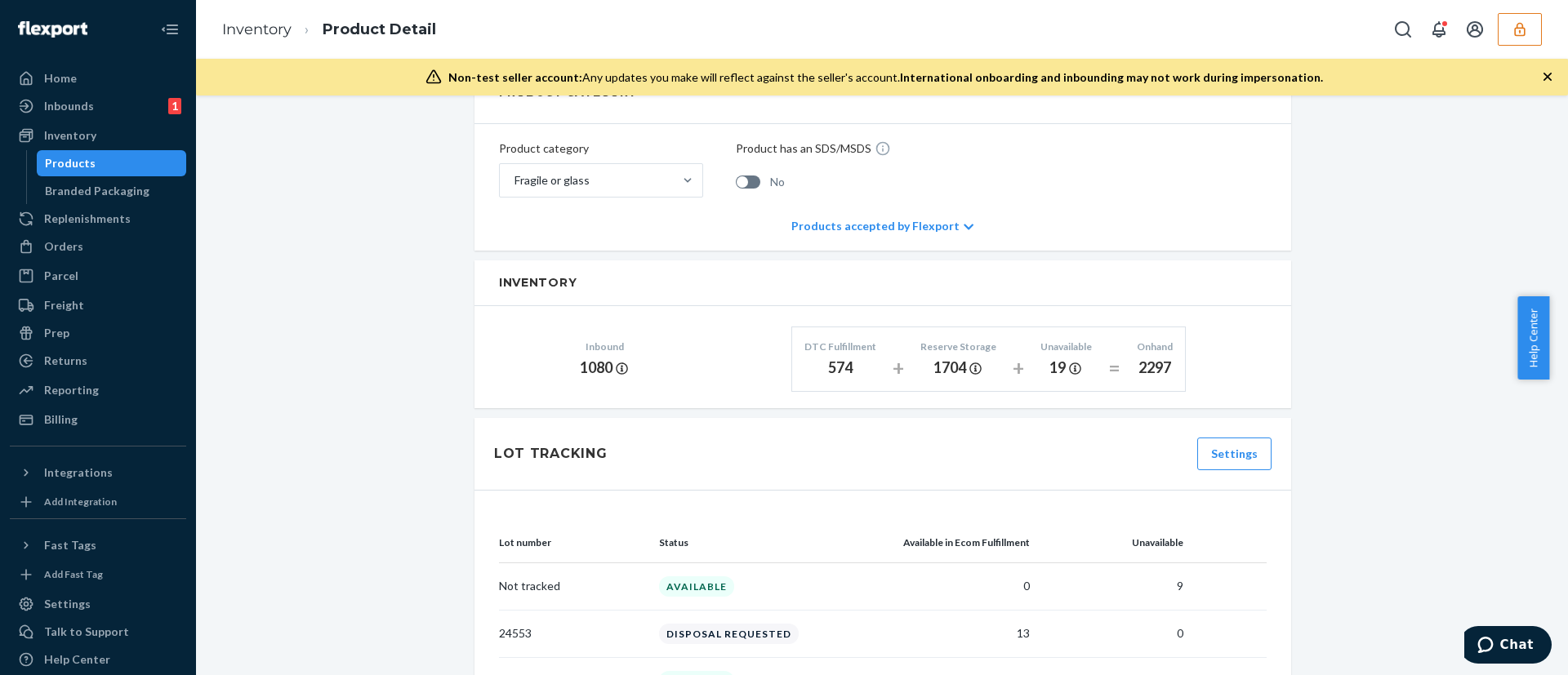
scroll to position [1143, 0]
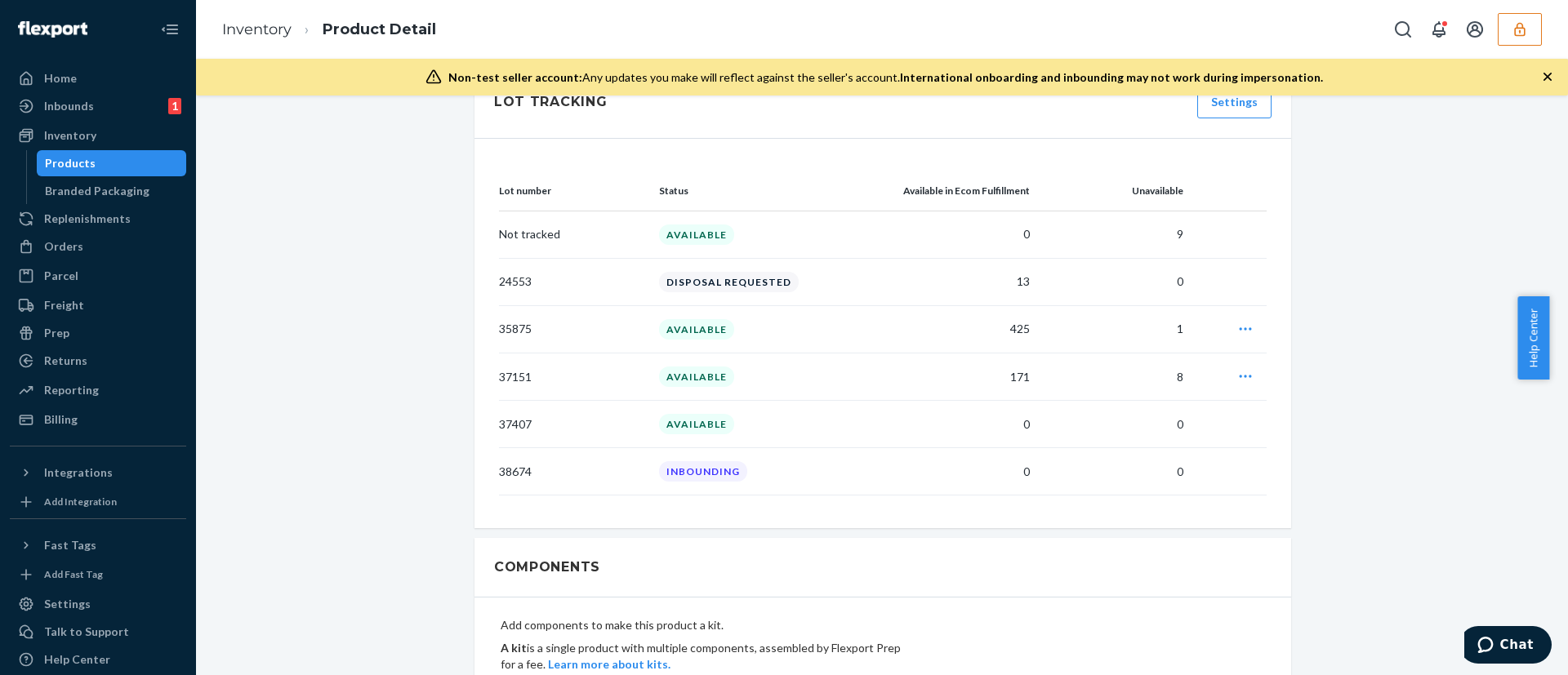
click at [1003, 211] on td "0" at bounding box center [959, 234] width 154 height 48
click at [677, 211] on td "AVAILABLE" at bounding box center [767, 234] width 230 height 48
drag, startPoint x: 689, startPoint y: 261, endPoint x: 688, endPoint y: 323, distance: 62.0
click at [688, 323] on tbody "Not tracked AVAILABLE 0 9 24553 DISPOSAL REQUESTED 13 0 35875 AVAILABLE 425 1 Q…" at bounding box center [883, 353] width 767 height 285
click at [688, 323] on div "AVAILABLE" at bounding box center [696, 329] width 75 height 20
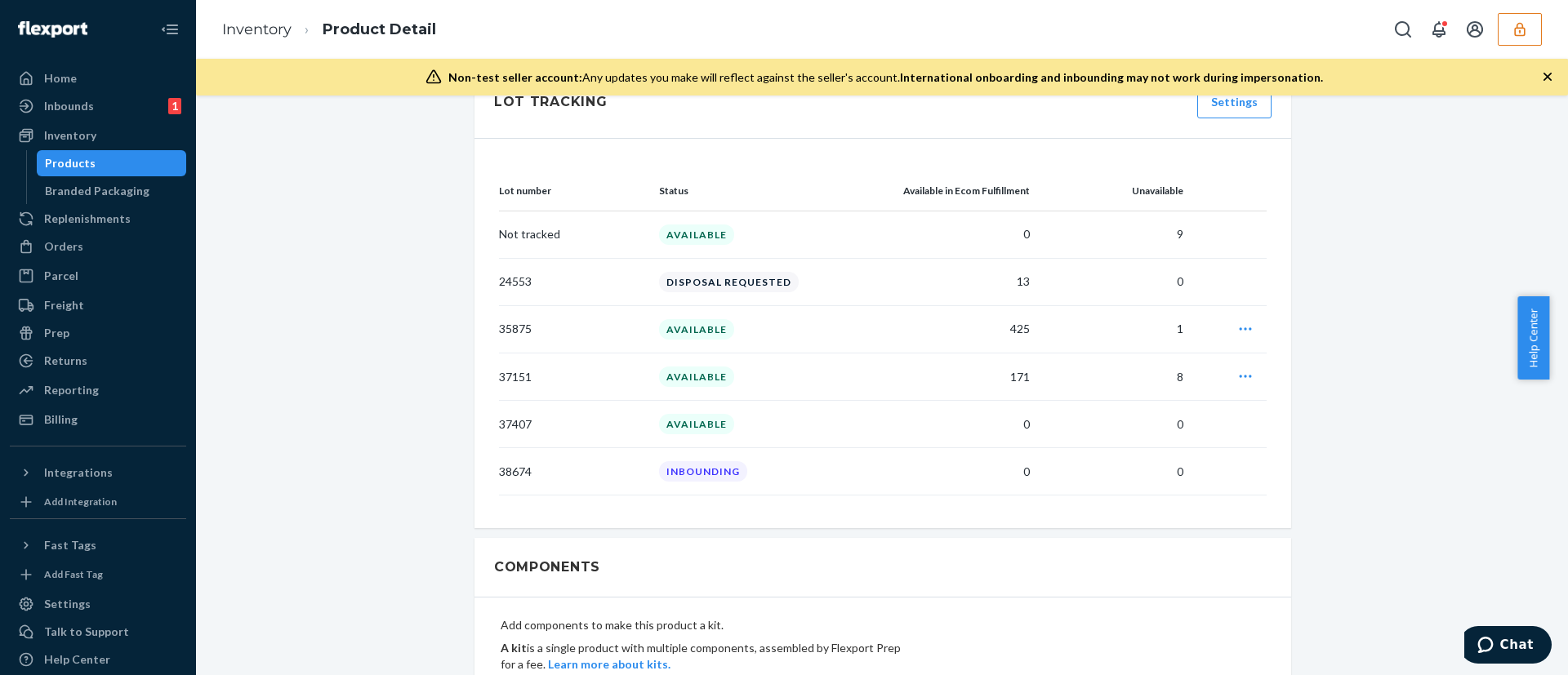
click at [690, 367] on div "AVAILABLE" at bounding box center [696, 377] width 75 height 20
click at [691, 448] on td "INBOUNDING" at bounding box center [767, 472] width 230 height 48
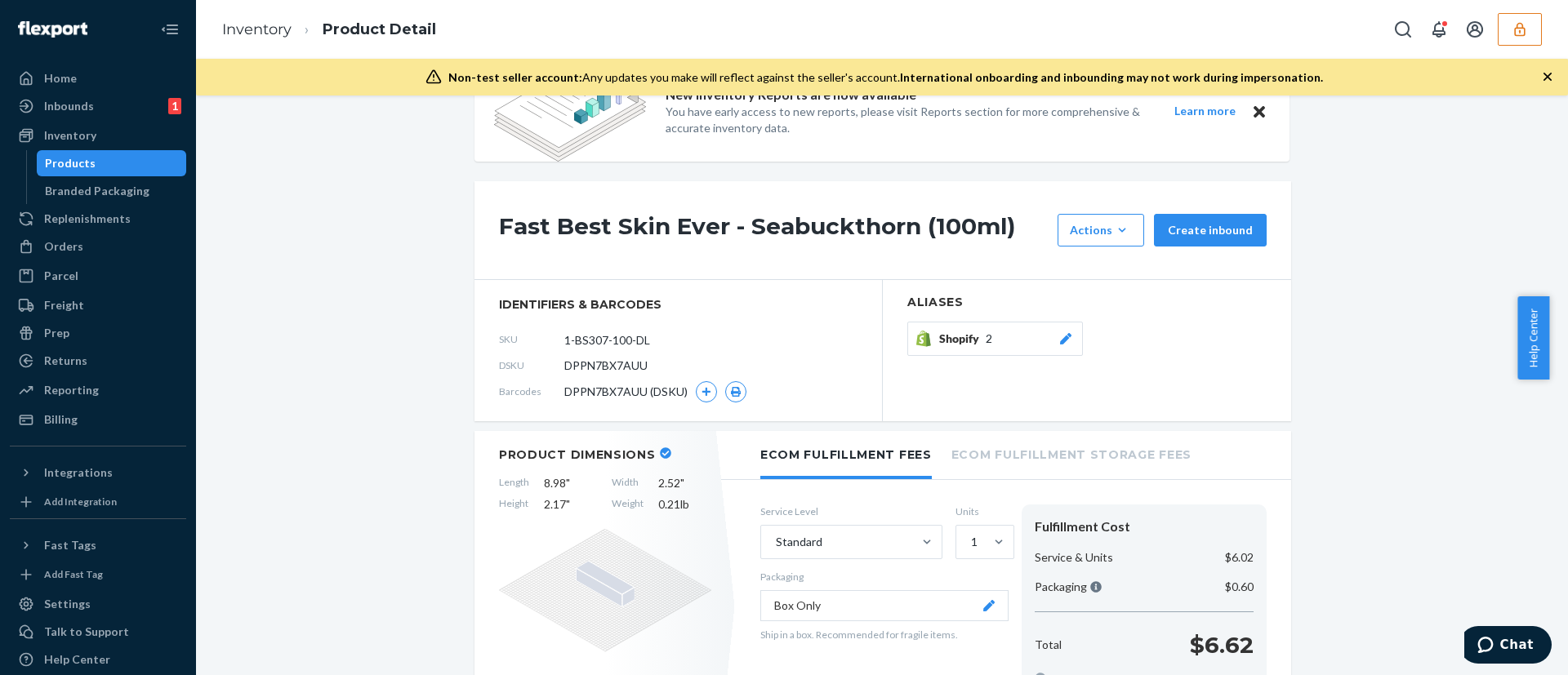
scroll to position [0, 0]
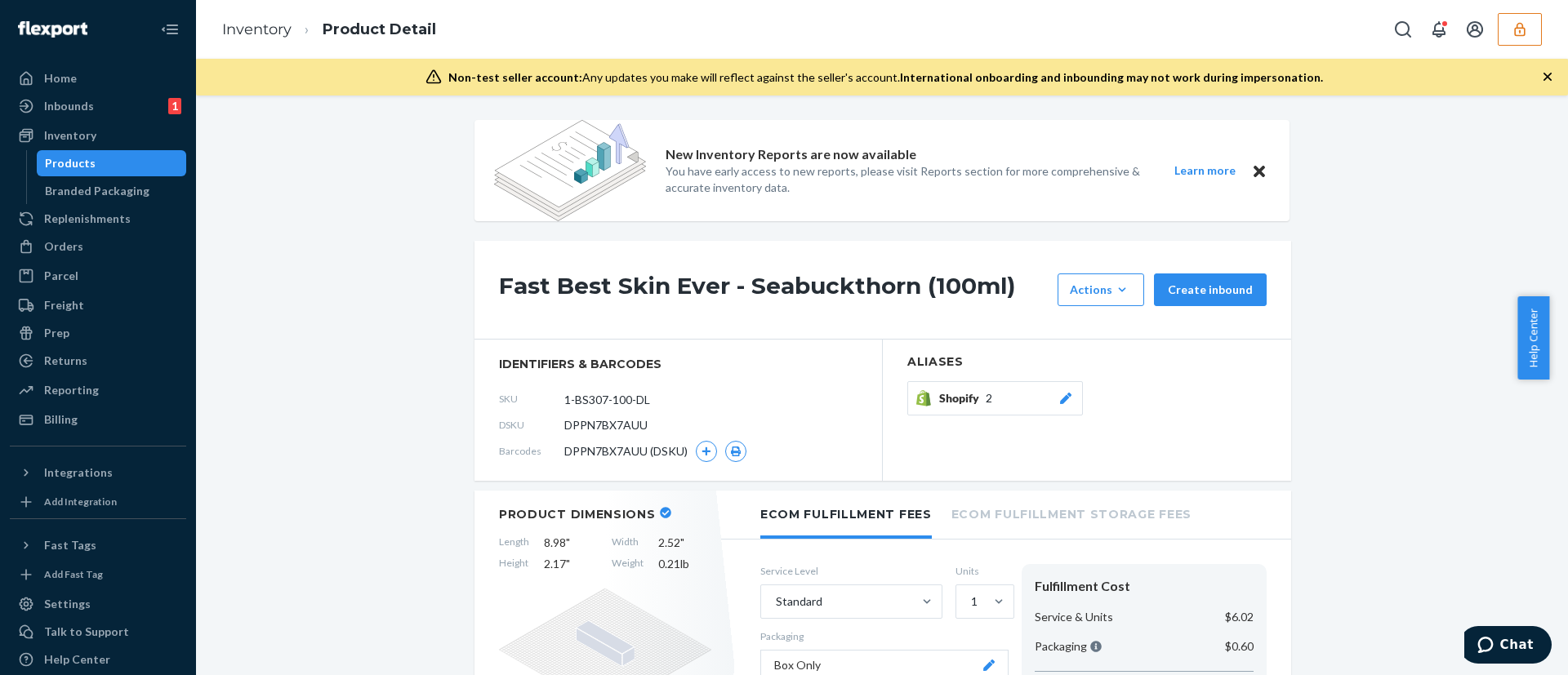
click at [1253, 179] on icon "Close" at bounding box center [1258, 171] width 11 height 20
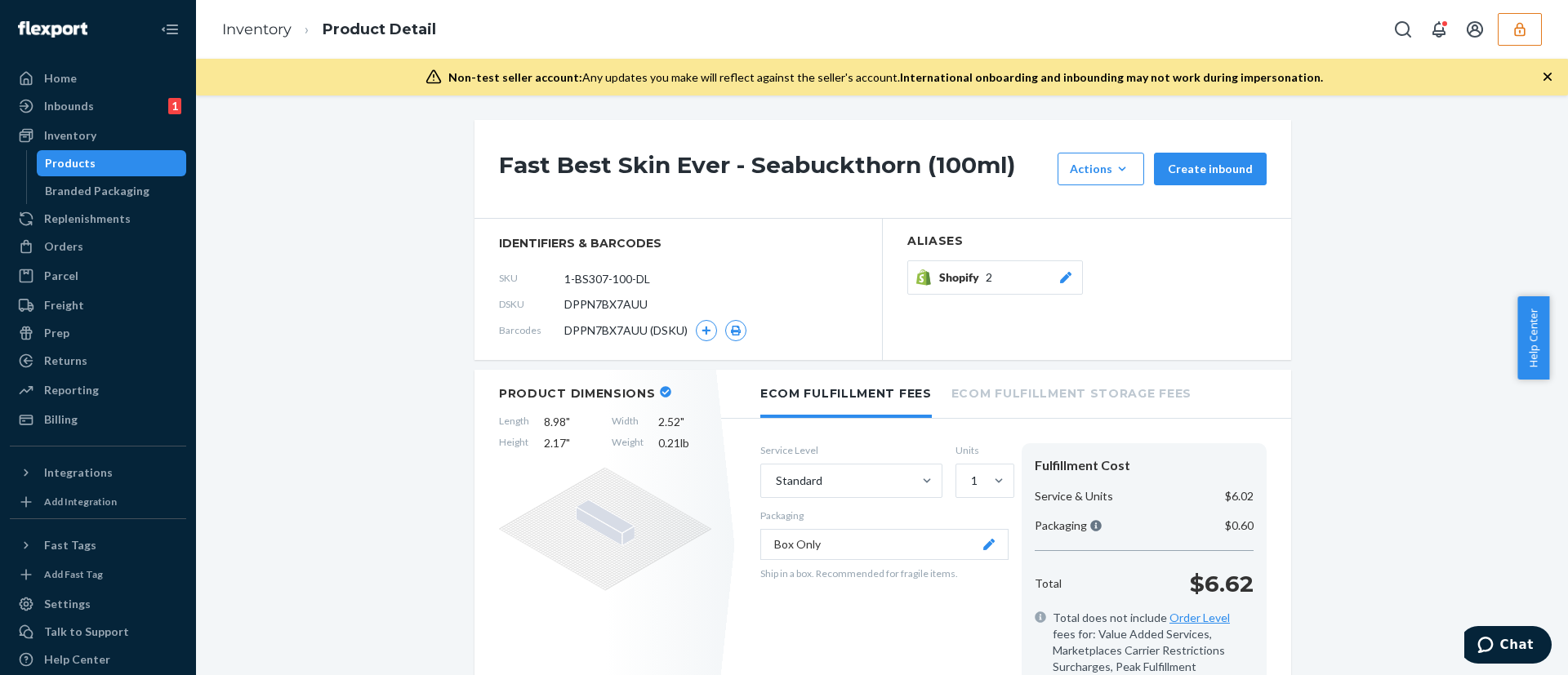
click at [1548, 75] on icon "button" at bounding box center [1547, 76] width 16 height 16
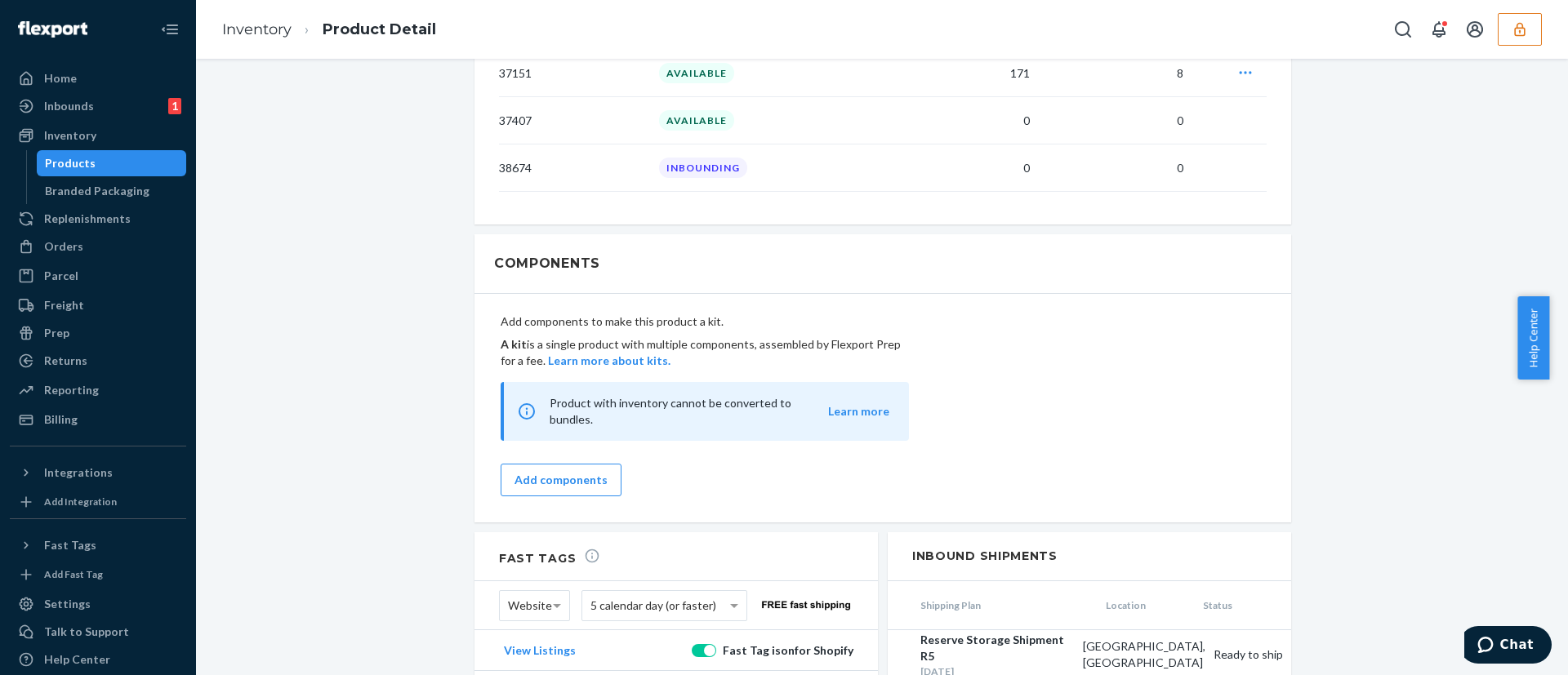
scroll to position [1573, 0]
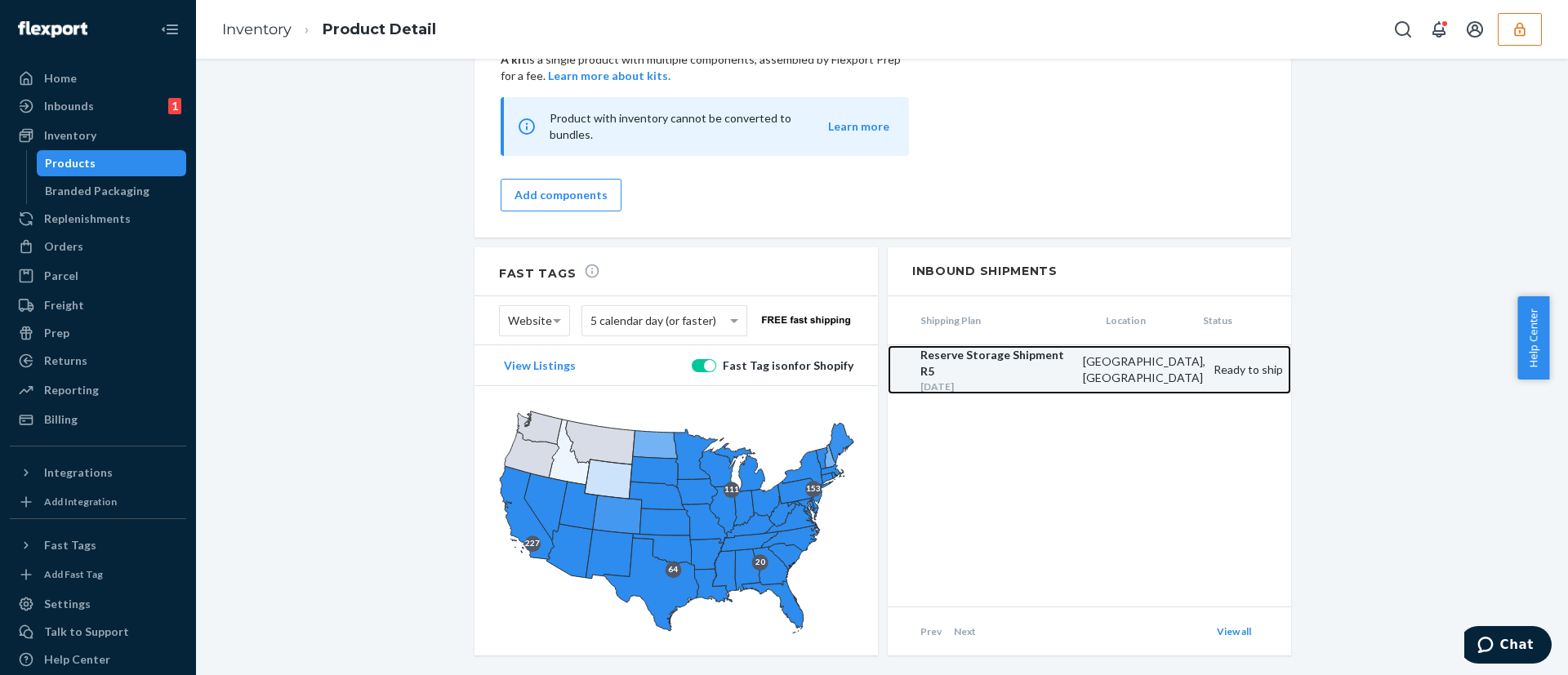
click at [1071, 380] on div "Sep 15, 2025" at bounding box center [998, 386] width 155 height 14
